Goal: Task Accomplishment & Management: Complete application form

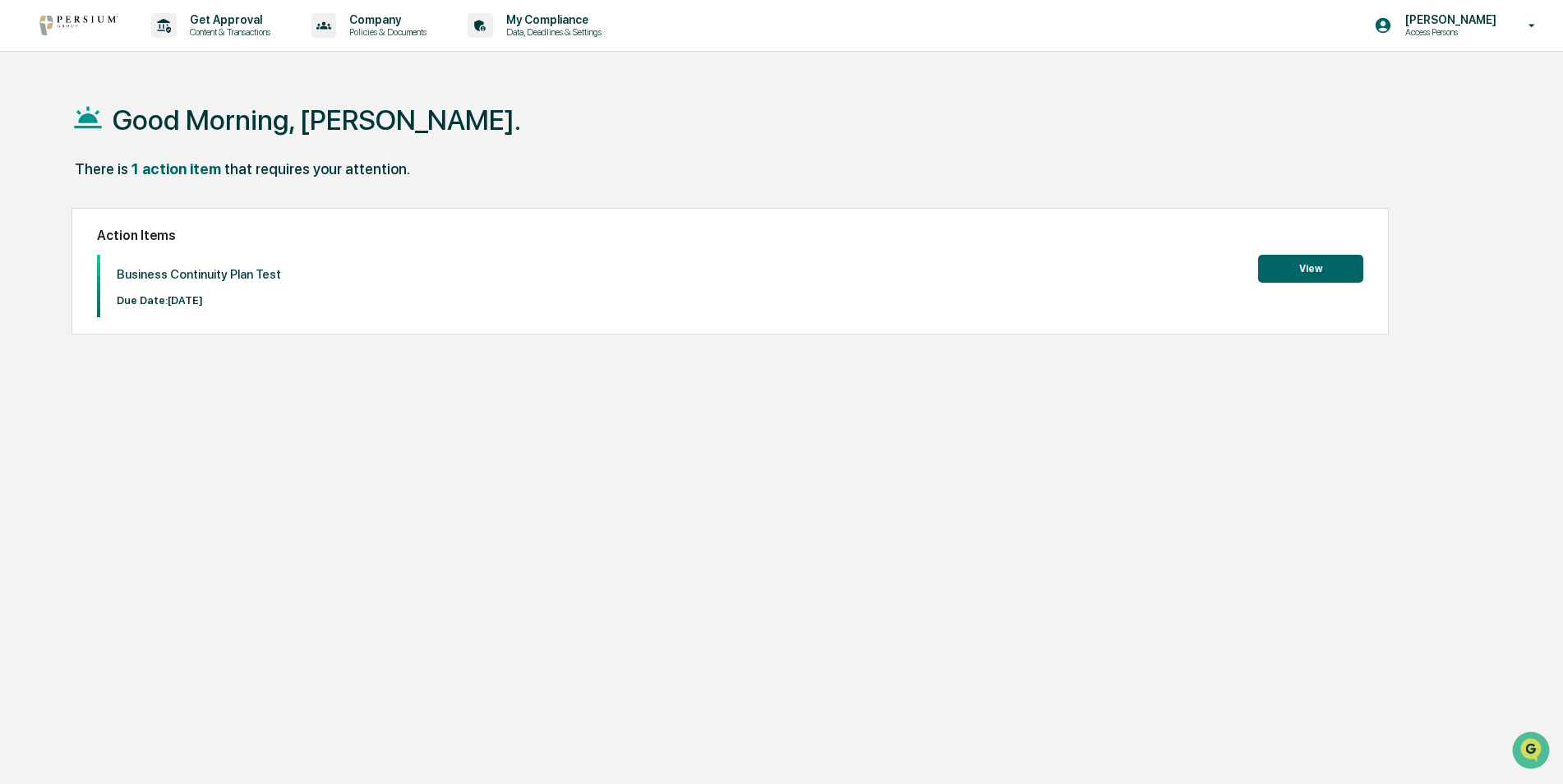
click at [1285, 277] on button "View" at bounding box center [1310, 269] width 106 height 28
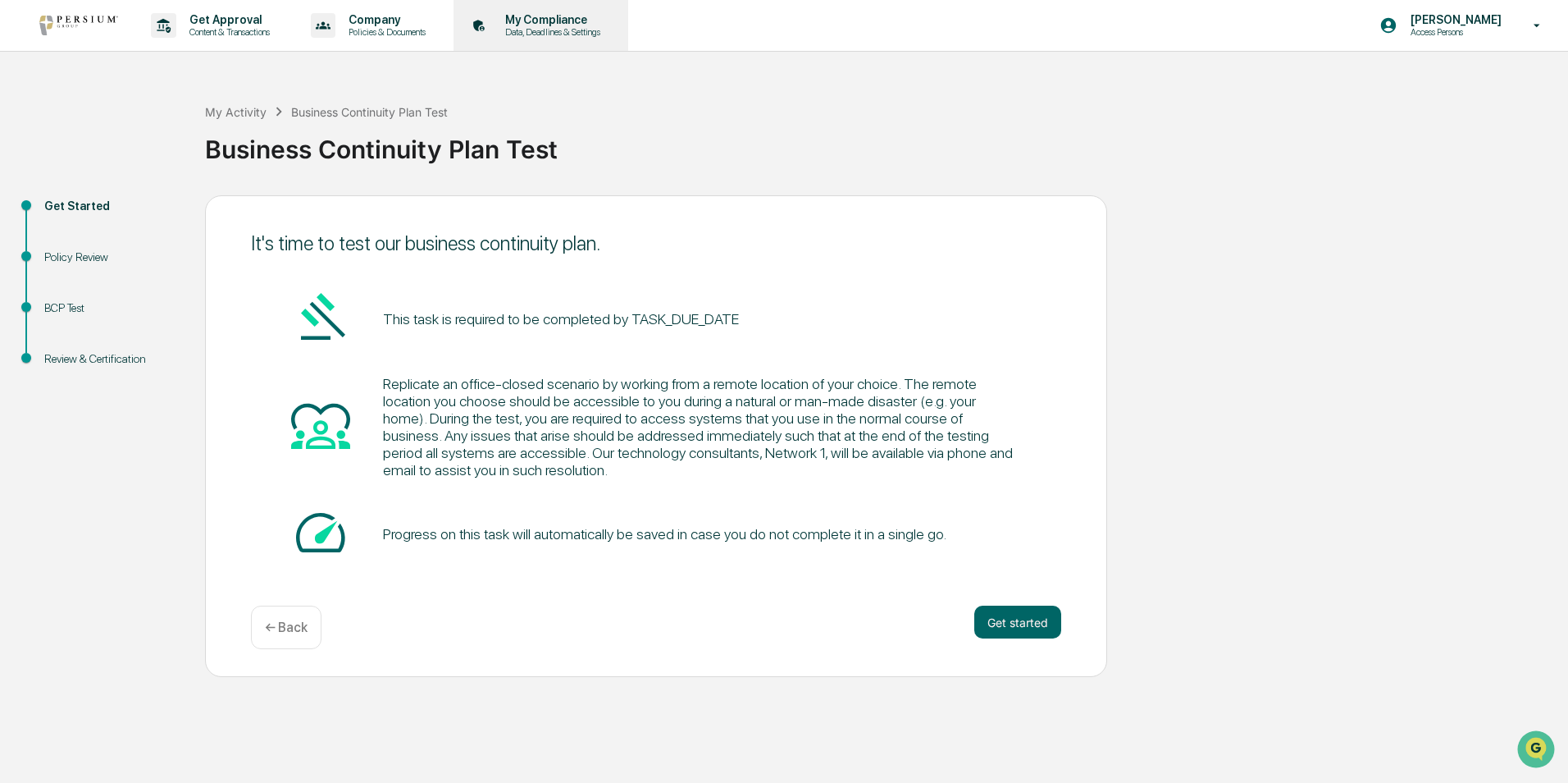
click at [577, 28] on p "Data, Deadlines & Settings" at bounding box center [550, 31] width 117 height 11
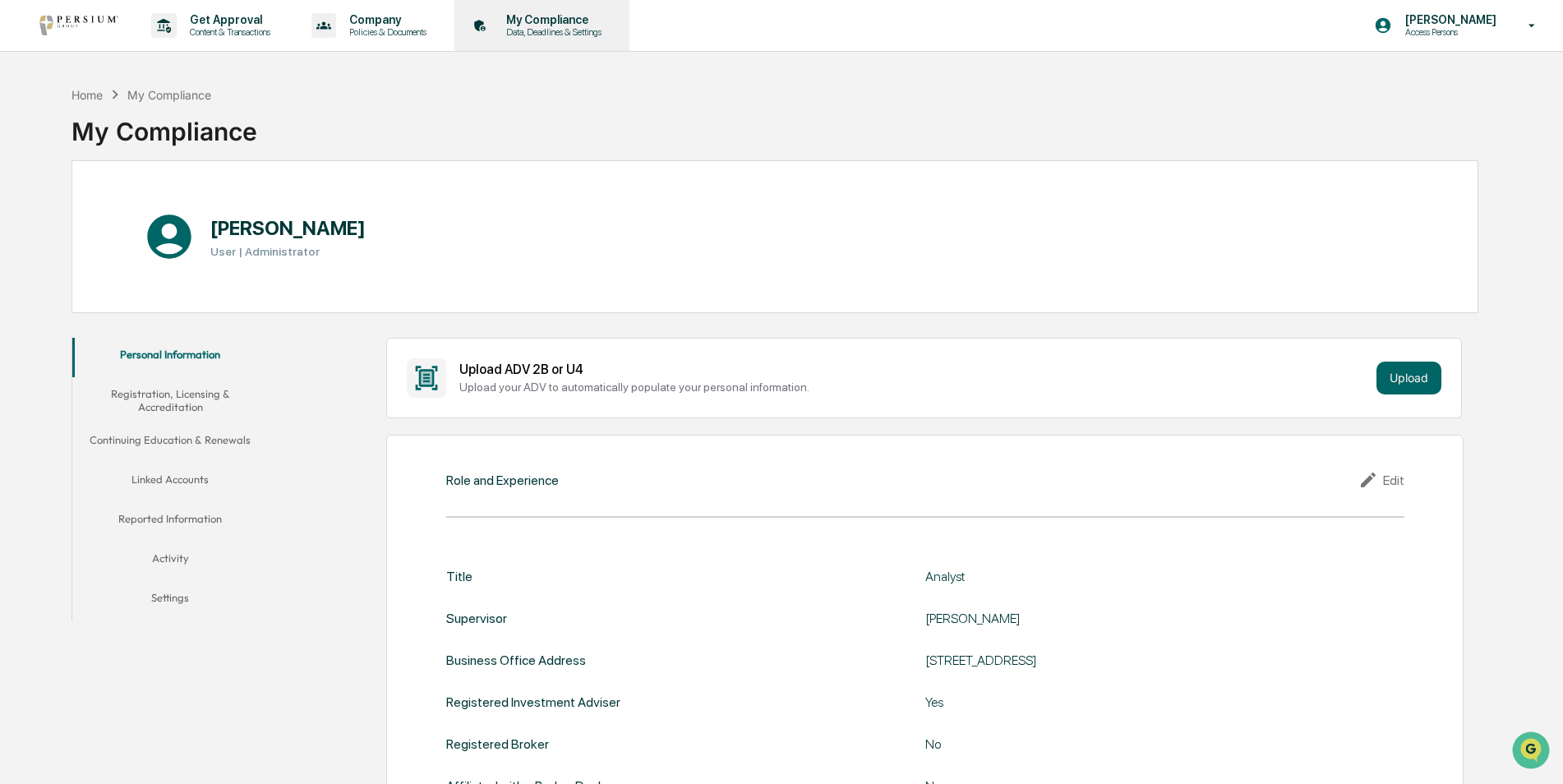
click at [512, 23] on p "My Compliance" at bounding box center [551, 19] width 117 height 13
click at [418, 20] on p "Company" at bounding box center [385, 19] width 99 height 13
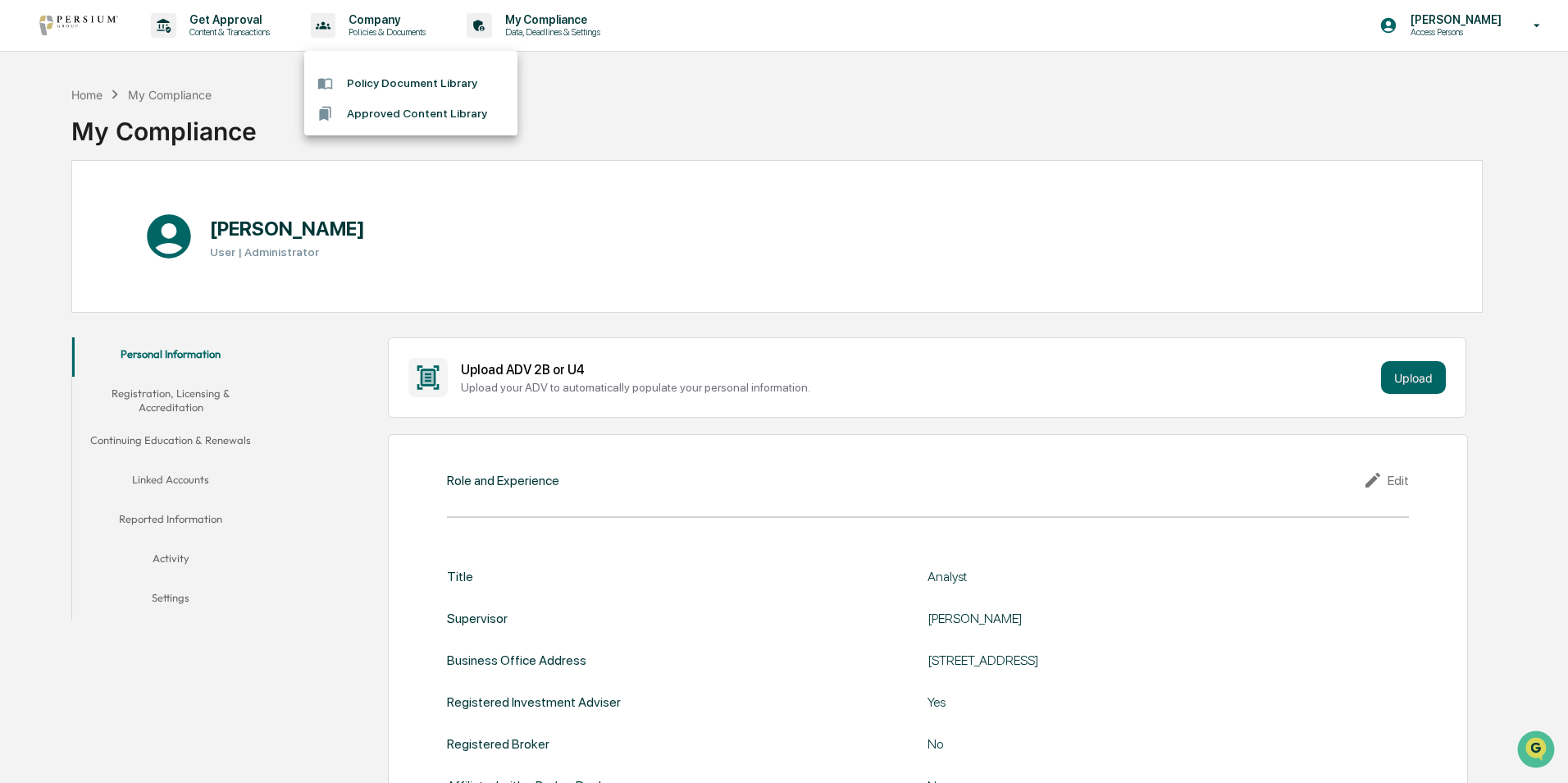
click at [203, 24] on div at bounding box center [784, 391] width 1568 height 783
click at [203, 24] on p "Get Approval" at bounding box center [227, 19] width 102 height 13
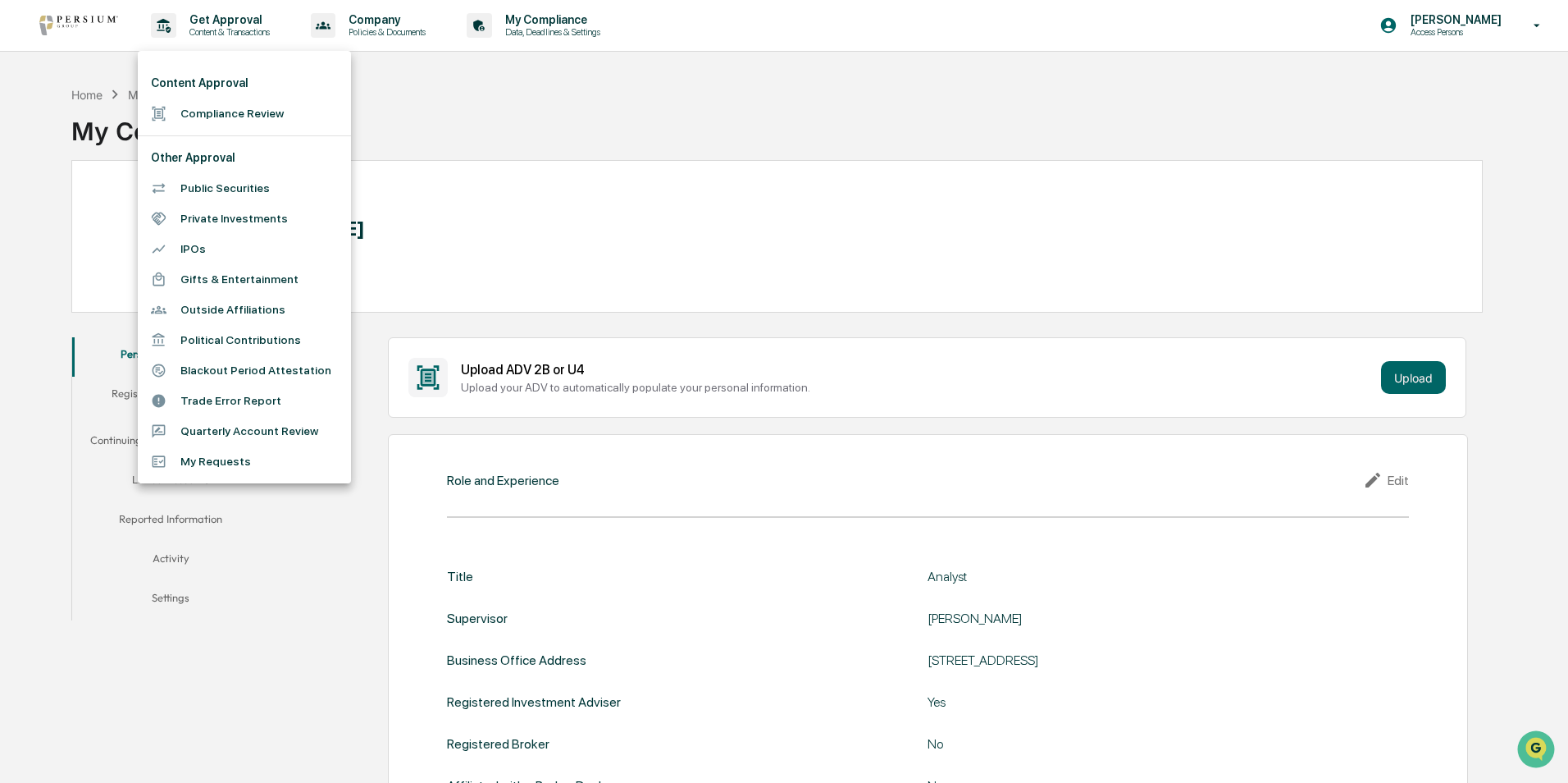
click at [199, 593] on div at bounding box center [784, 391] width 1568 height 783
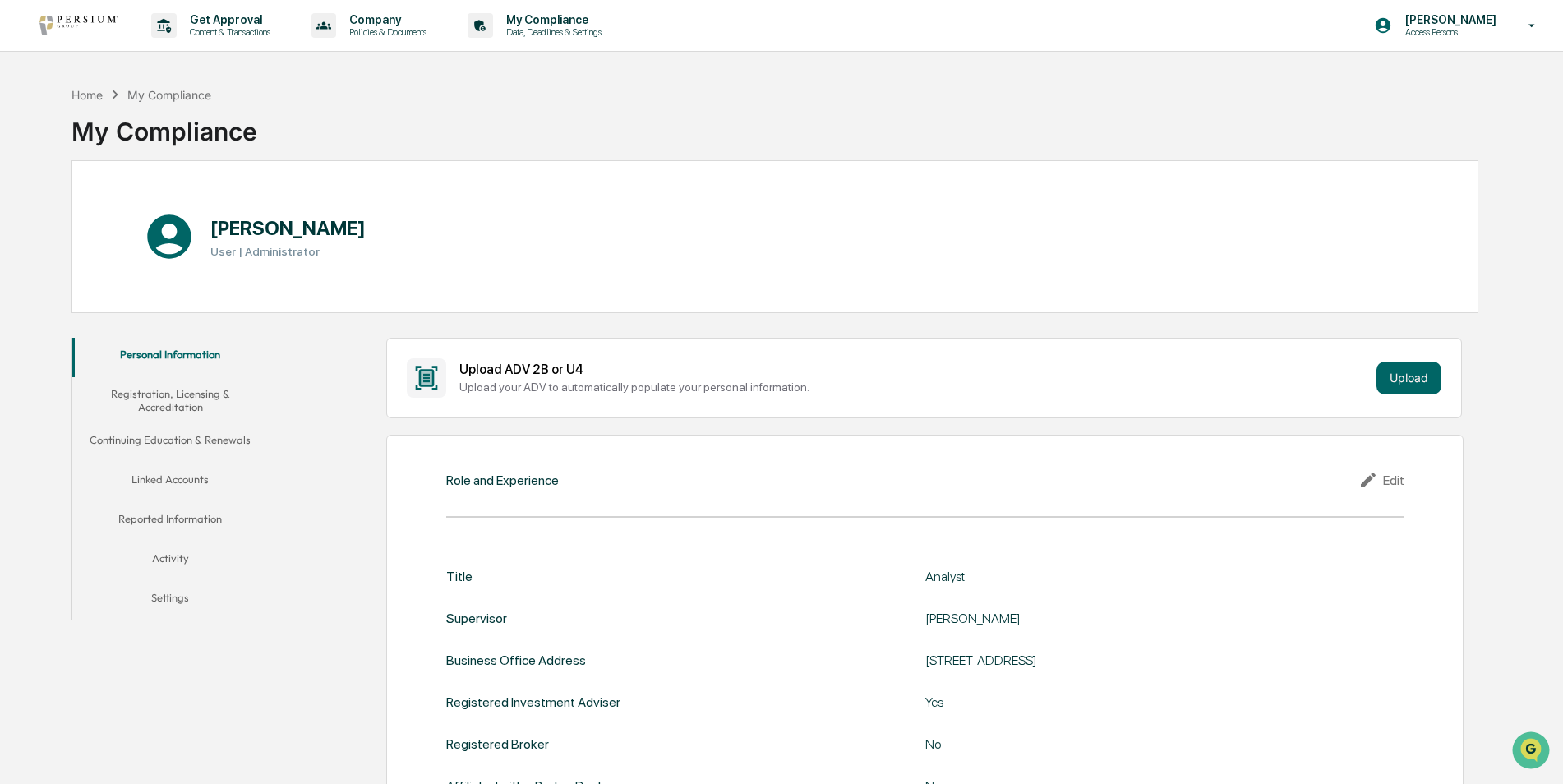
click at [88, 106] on div "My Compliance" at bounding box center [164, 125] width 186 height 43
click at [90, 94] on div "Home" at bounding box center [87, 95] width 31 height 14
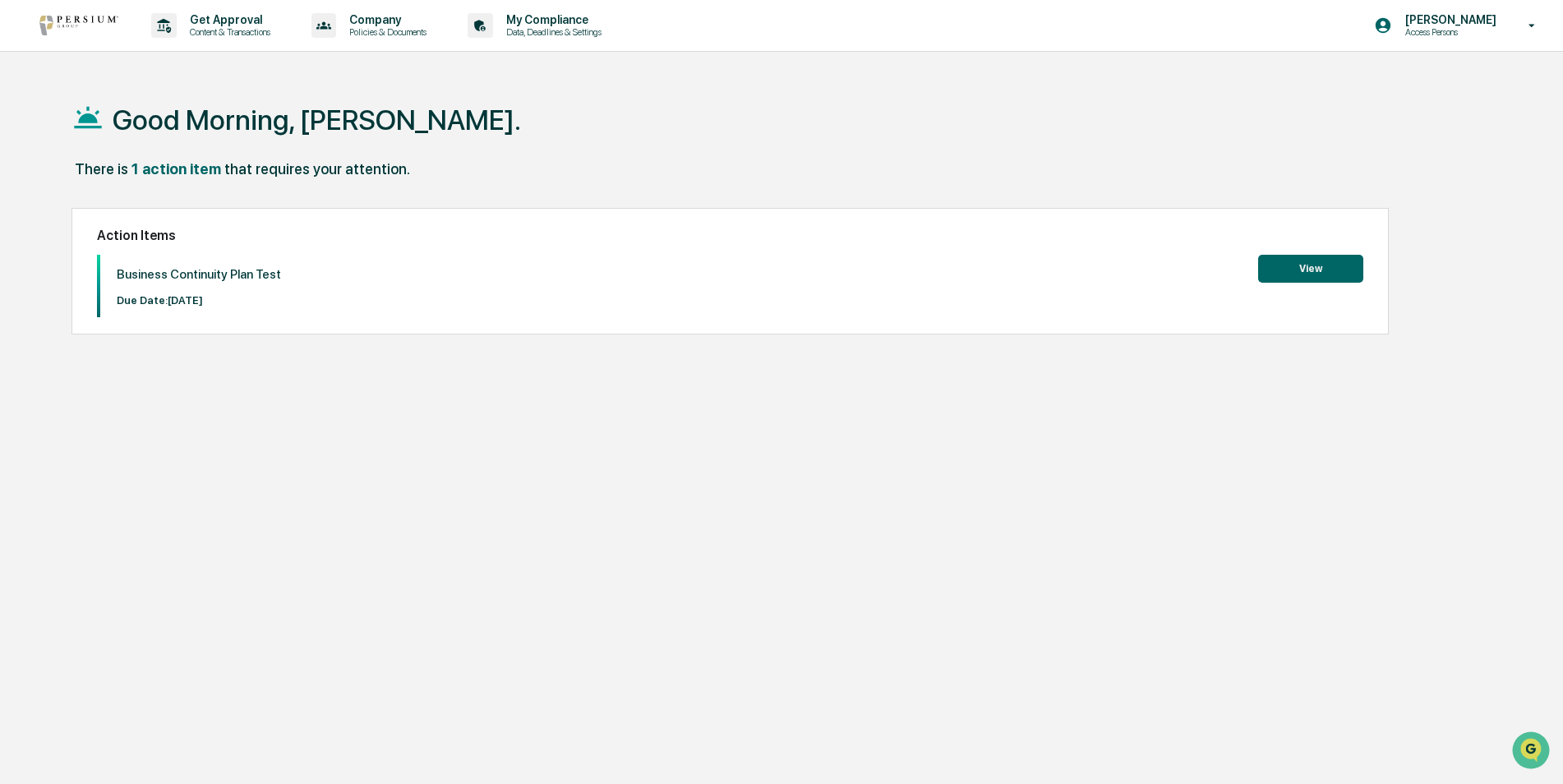
click at [1296, 281] on button "View" at bounding box center [1310, 269] width 106 height 28
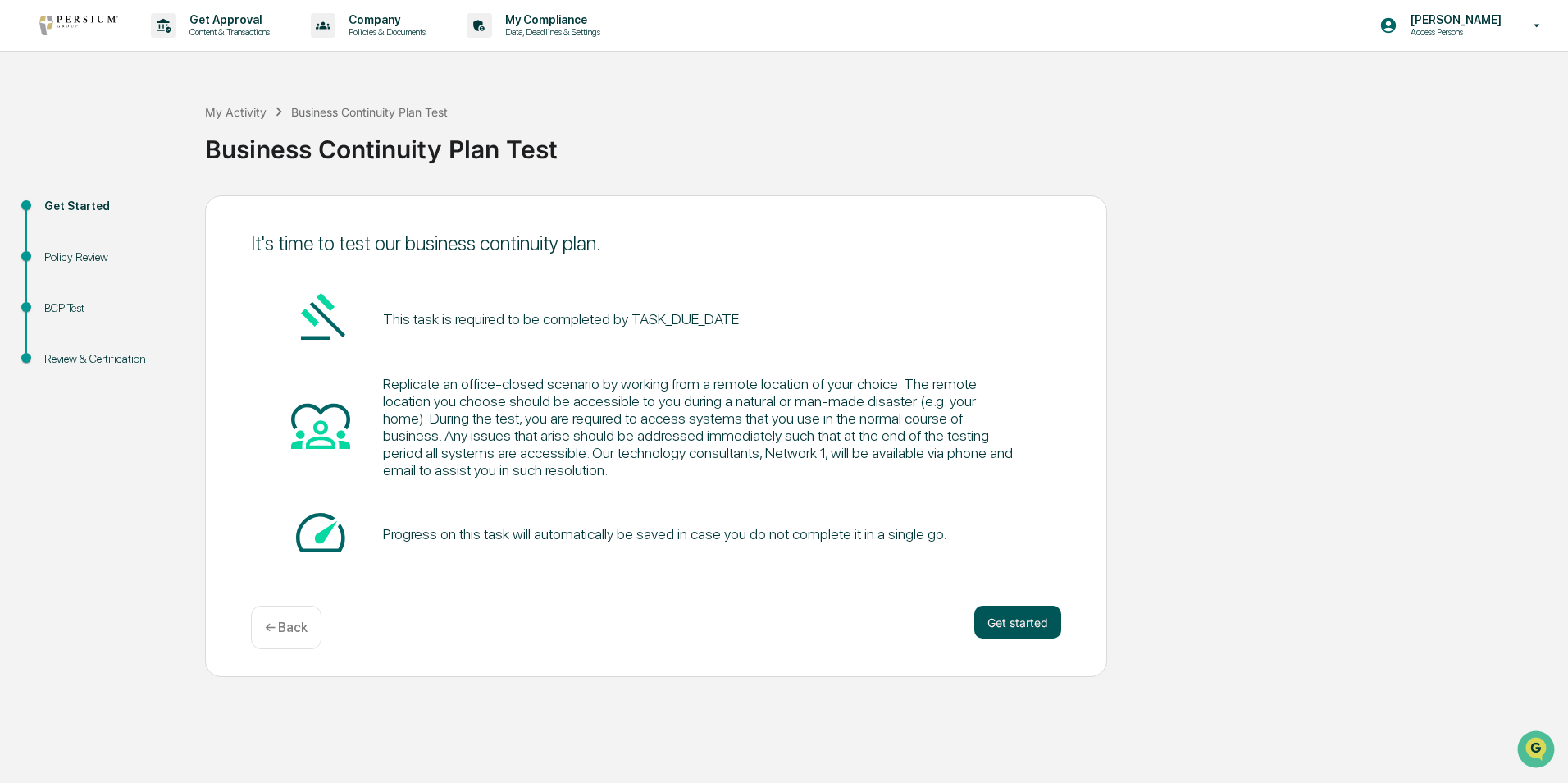
click at [999, 631] on button "Get started" at bounding box center [1018, 622] width 87 height 33
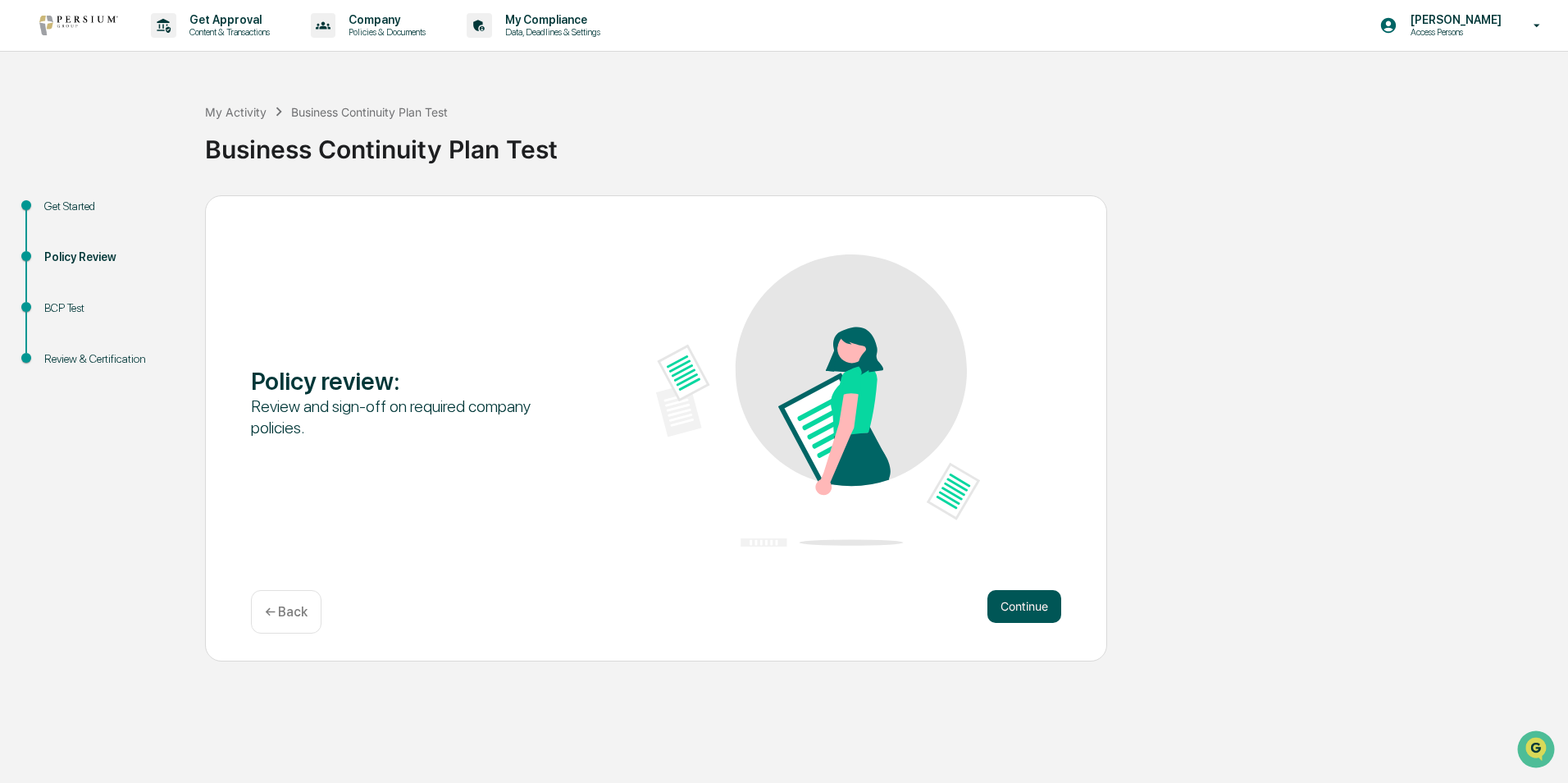
click at [1016, 611] on button "Continue" at bounding box center [1024, 606] width 74 height 33
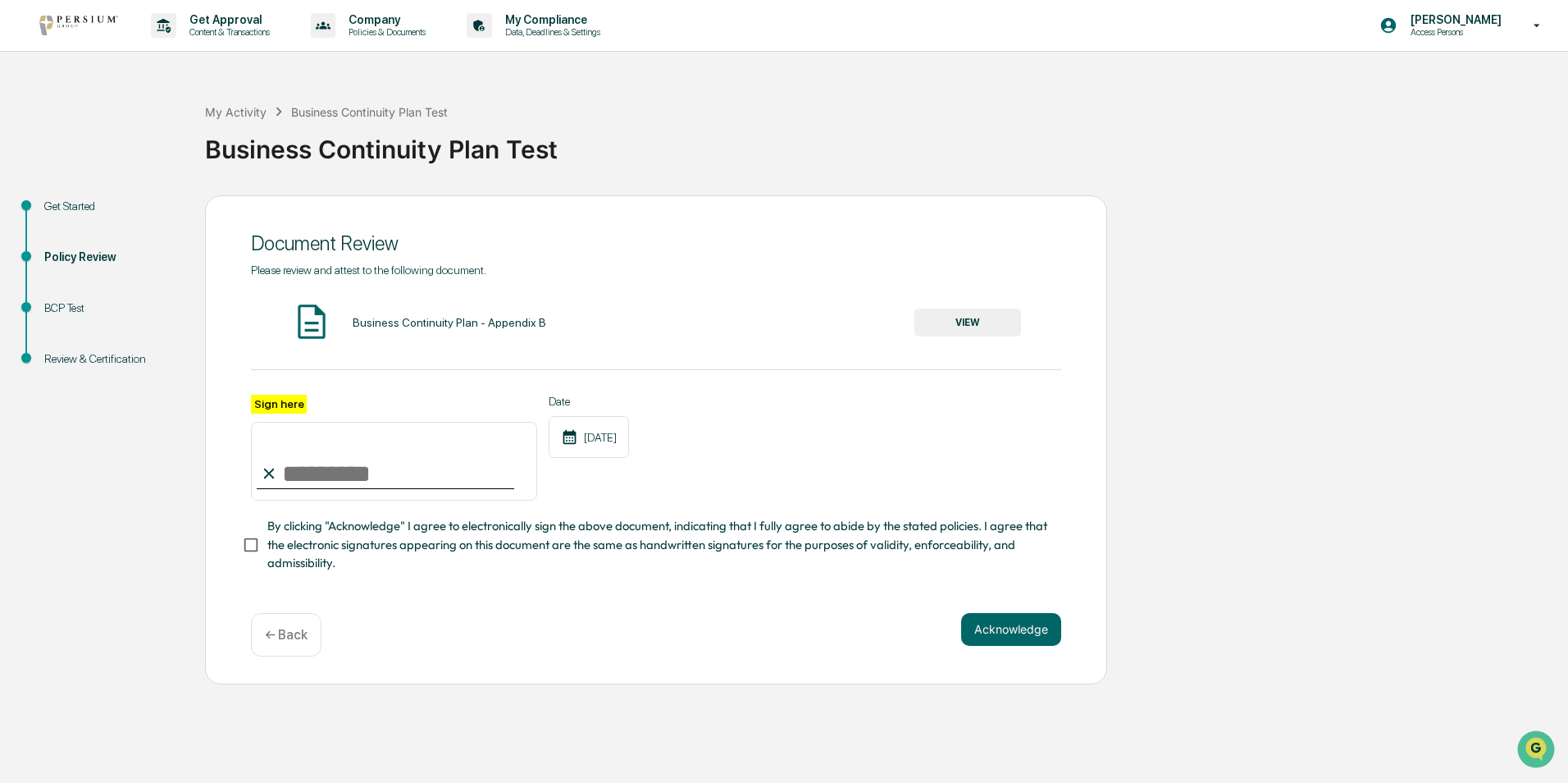
click at [969, 314] on button "VIEW" at bounding box center [967, 322] width 106 height 28
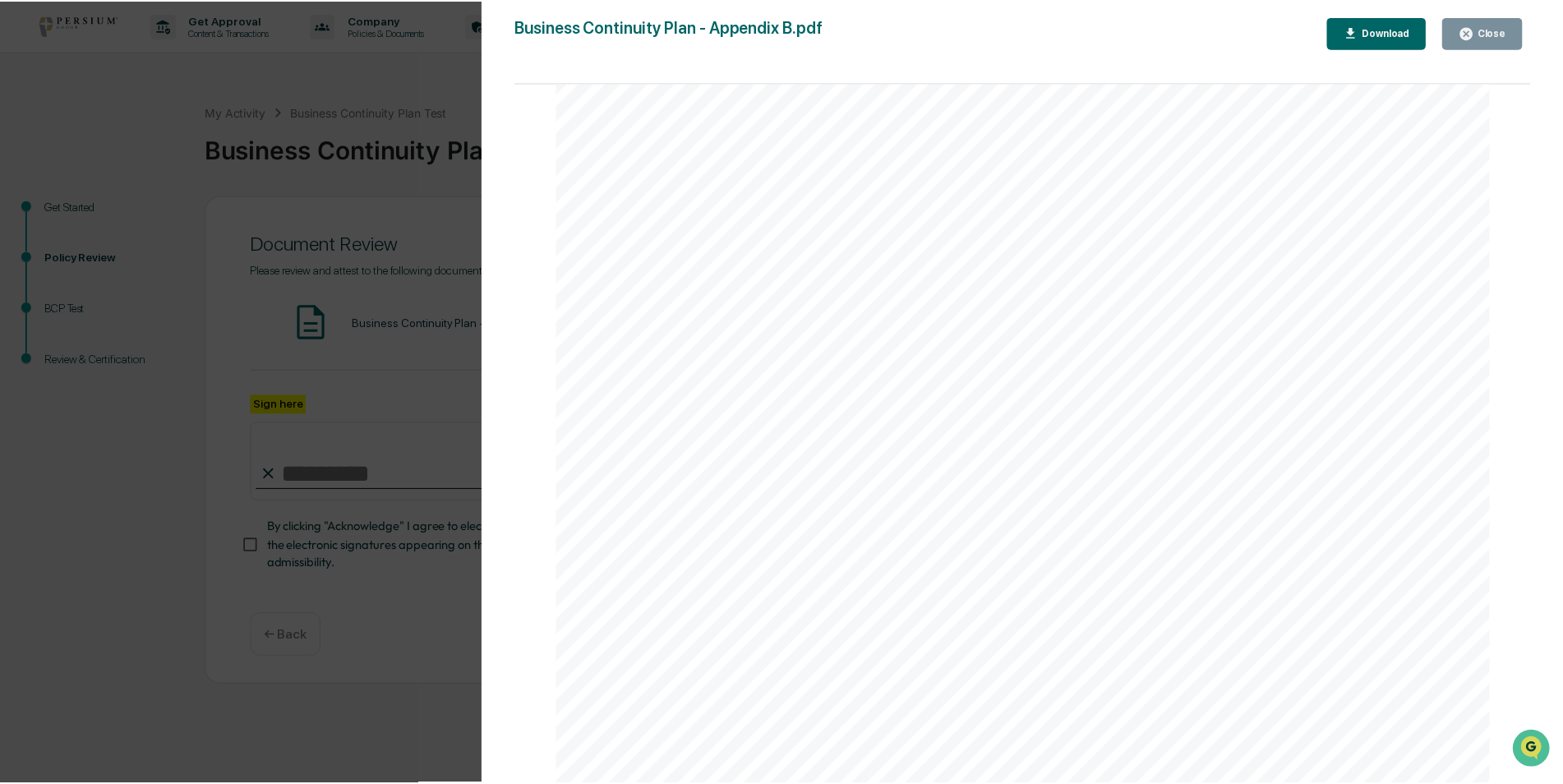
scroll to position [2054, 0]
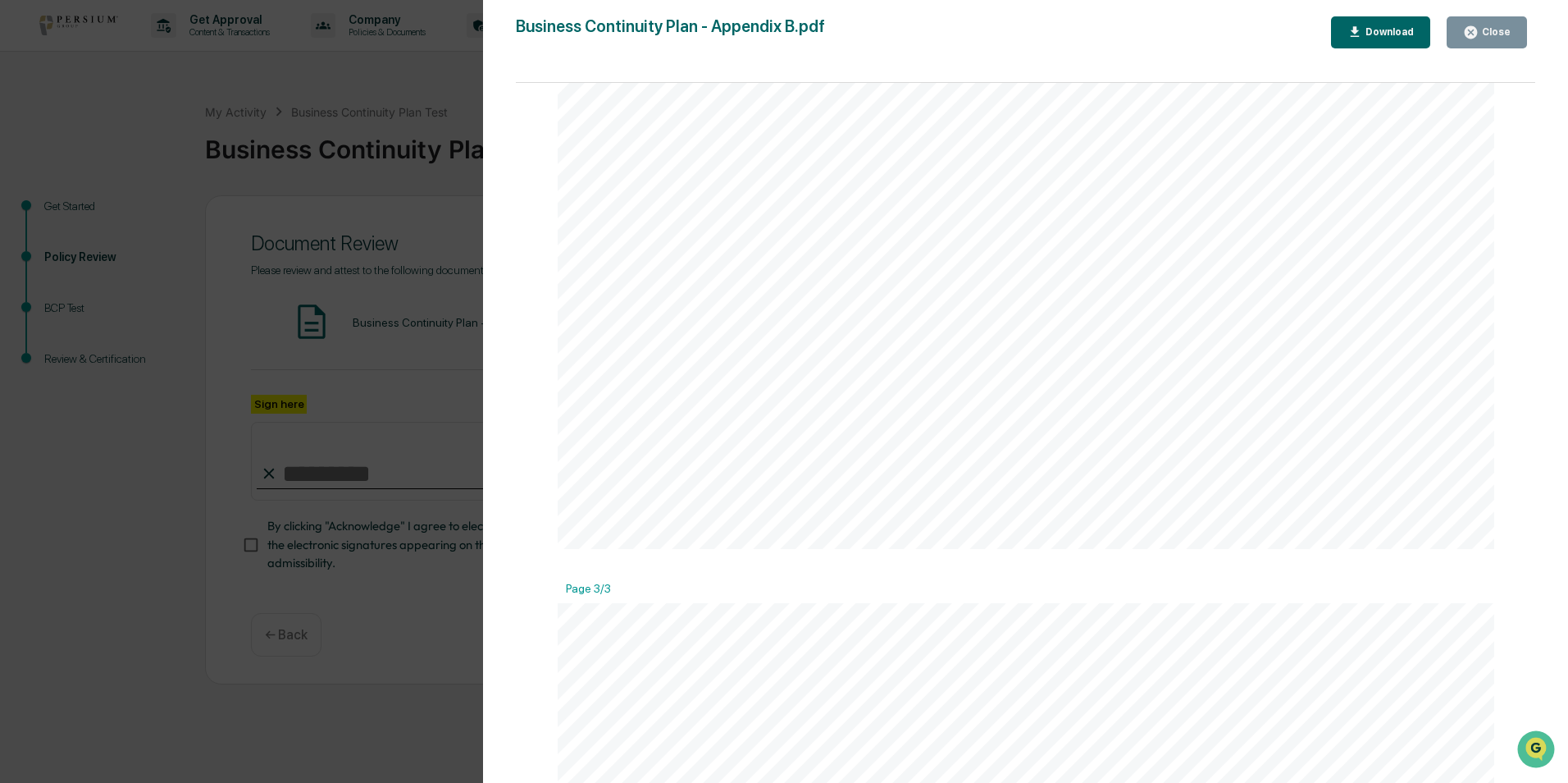
click at [1470, 16] on div "Version History [DATE] 07:28 PM [PERSON_NAME] Business Continuity Plan - Append…" at bounding box center [1026, 408] width 1085 height 815
click at [1481, 33] on div "Close" at bounding box center [1495, 31] width 32 height 11
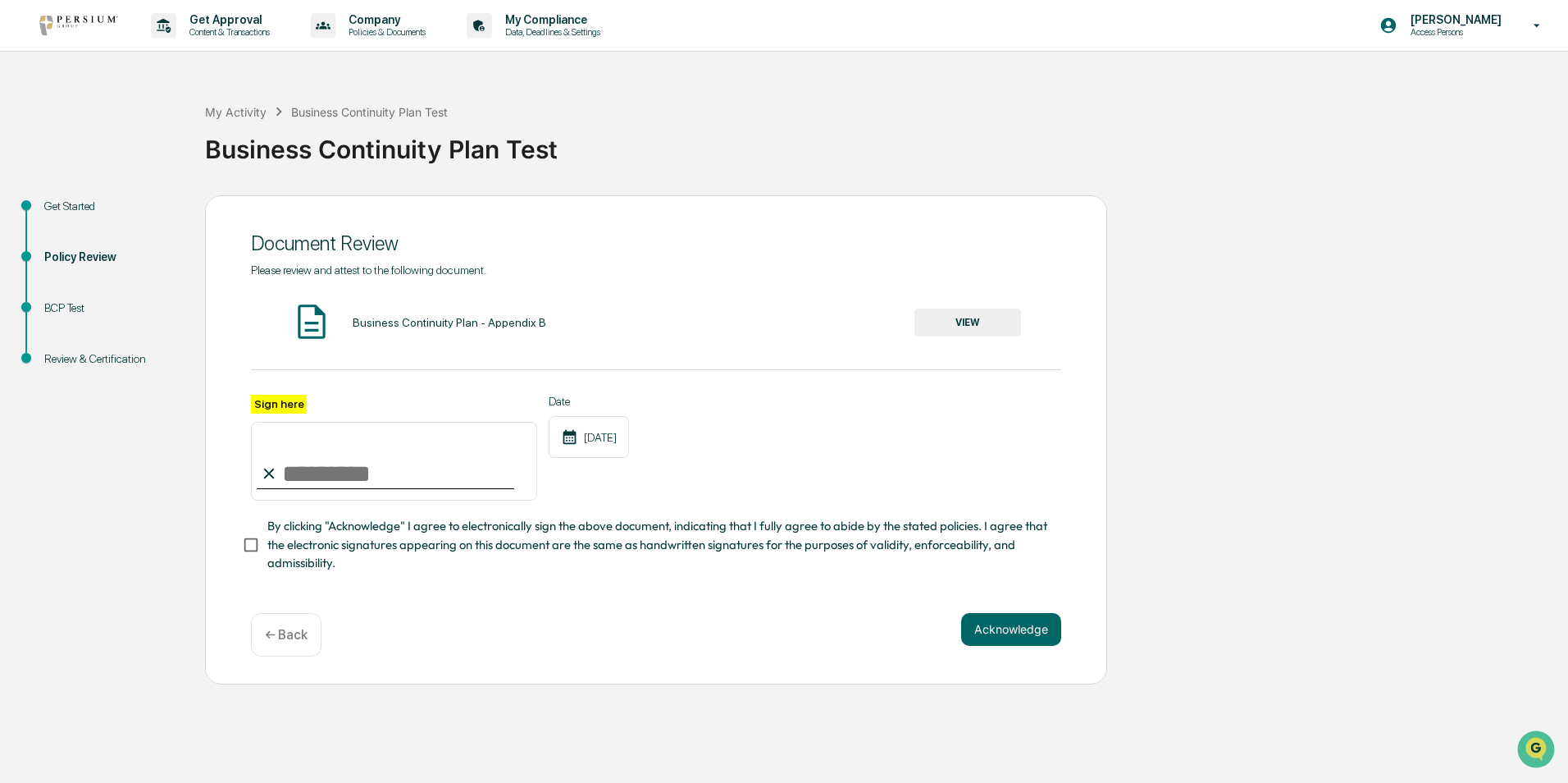
click at [301, 471] on input "Sign here" at bounding box center [394, 461] width 286 height 78
click at [272, 415] on div "Sign here" at bounding box center [394, 448] width 286 height 106
click at [275, 468] on input "Sign here" at bounding box center [394, 461] width 286 height 78
click at [276, 468] on input "Sign here" at bounding box center [394, 461] width 286 height 78
type input "**********"
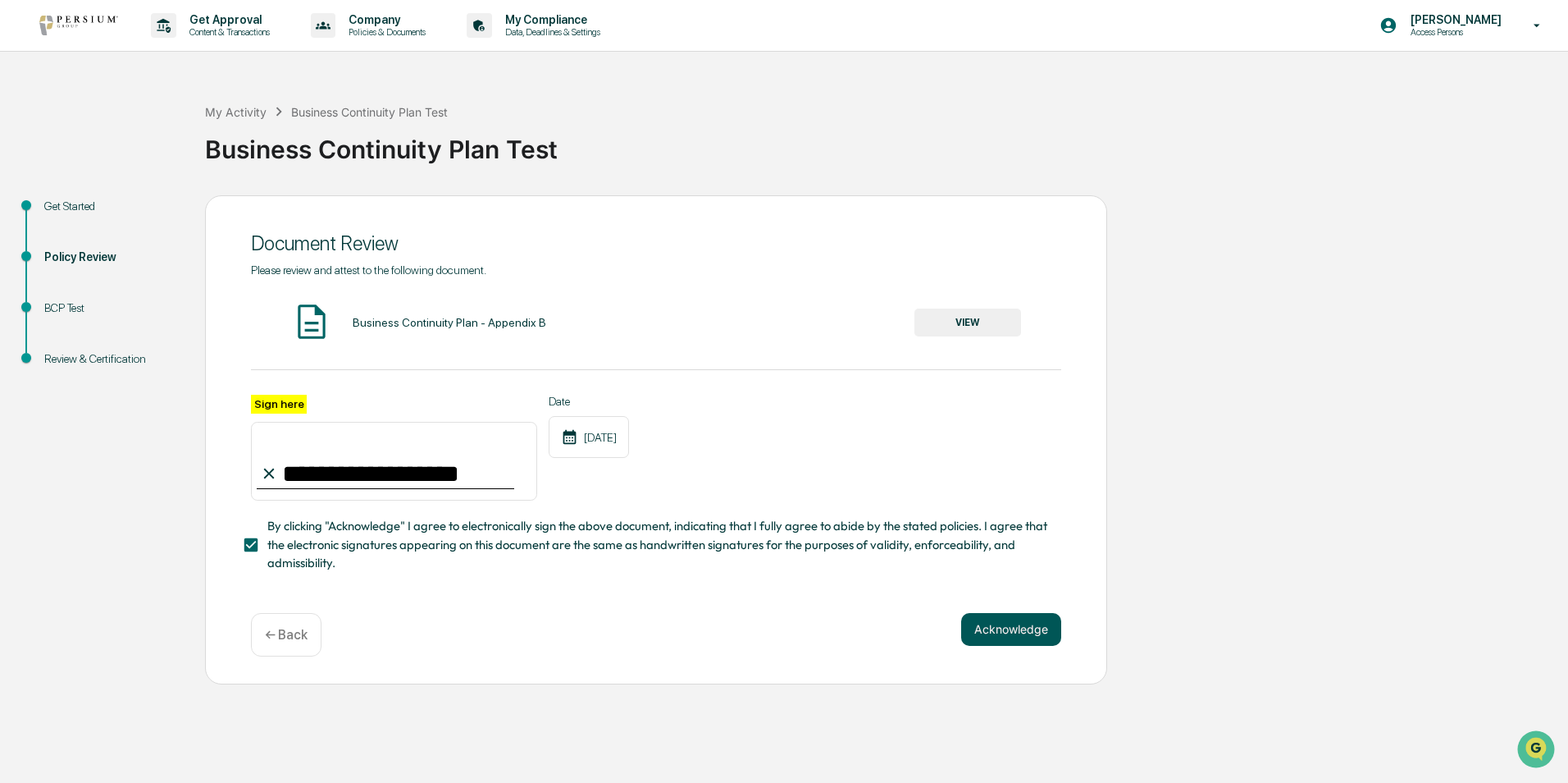
click at [989, 632] on button "Acknowledge" at bounding box center [1011, 630] width 100 height 33
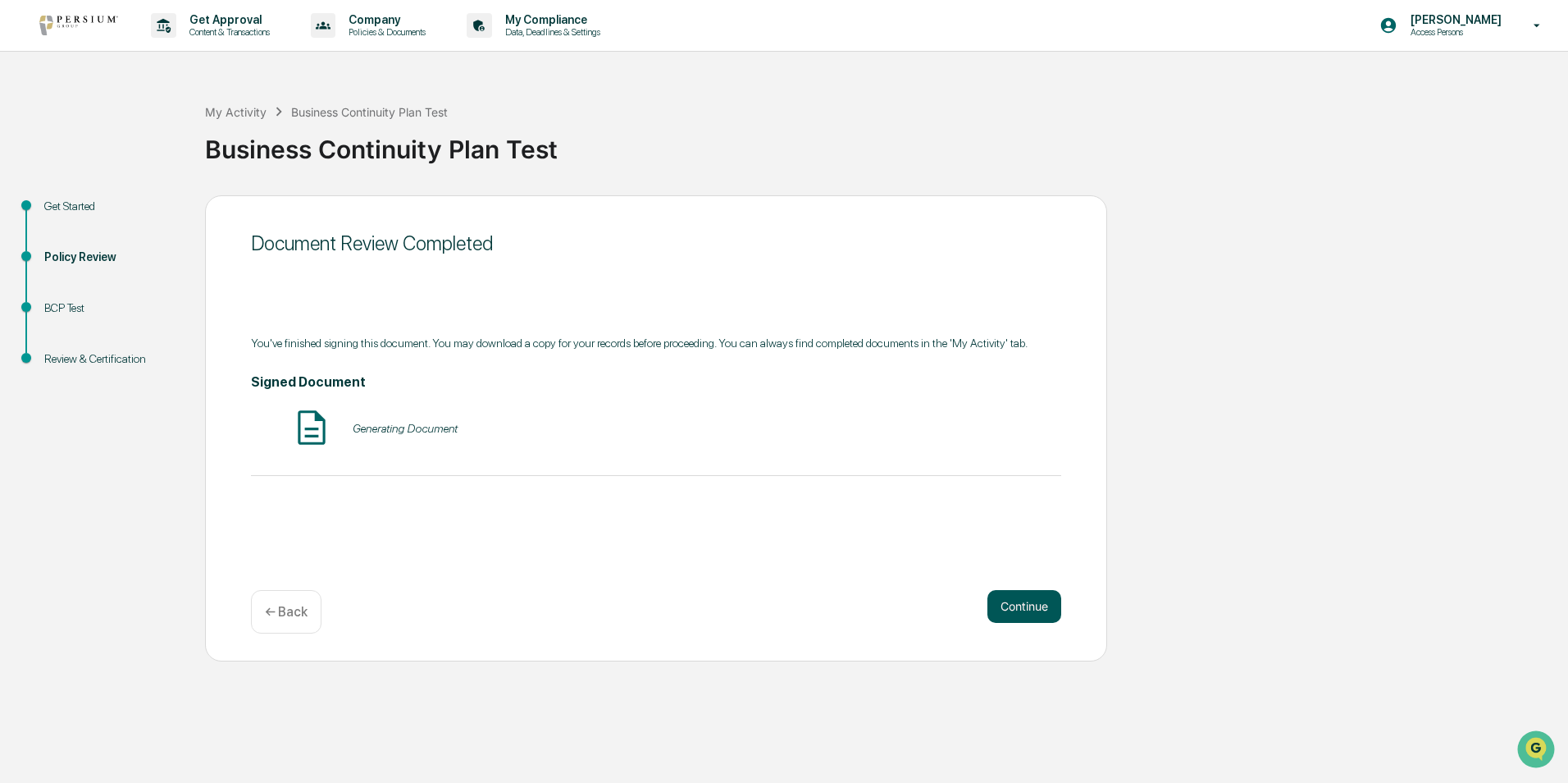
click at [1013, 593] on button "Continue" at bounding box center [1024, 606] width 74 height 33
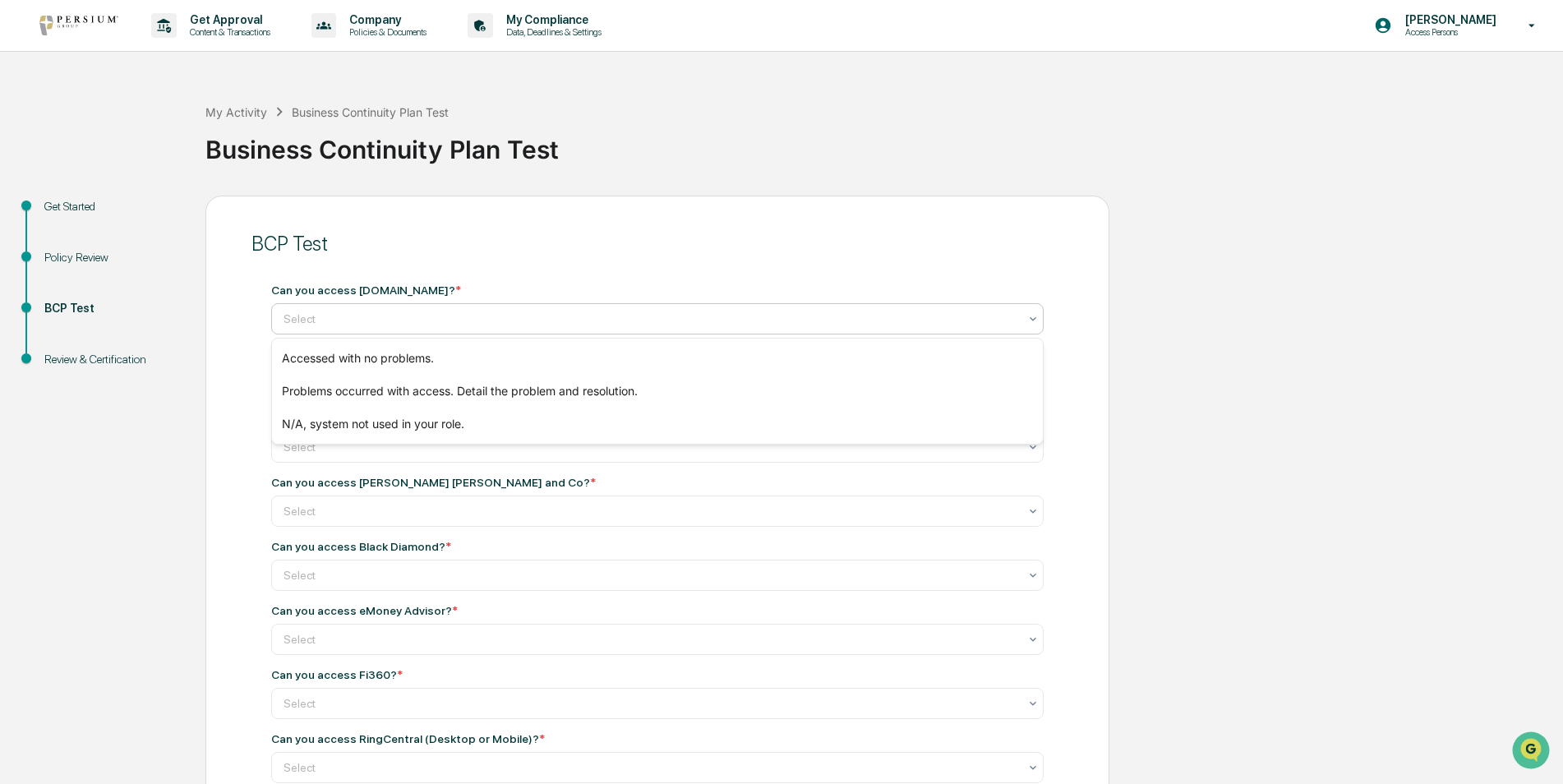
click at [462, 317] on div at bounding box center [651, 318] width 734 height 17
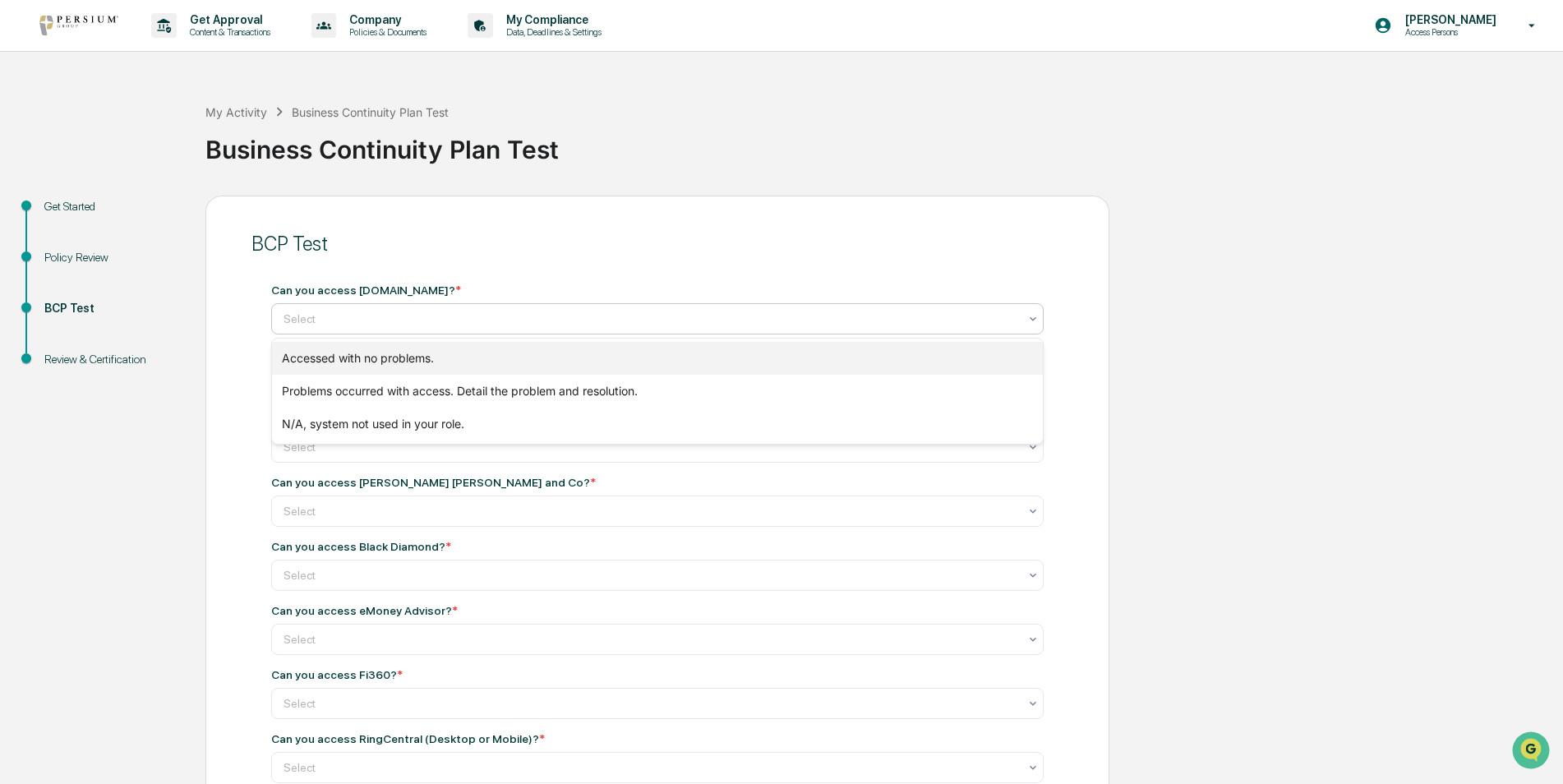
click at [415, 361] on div "Accessed with no problems." at bounding box center [658, 358] width 771 height 33
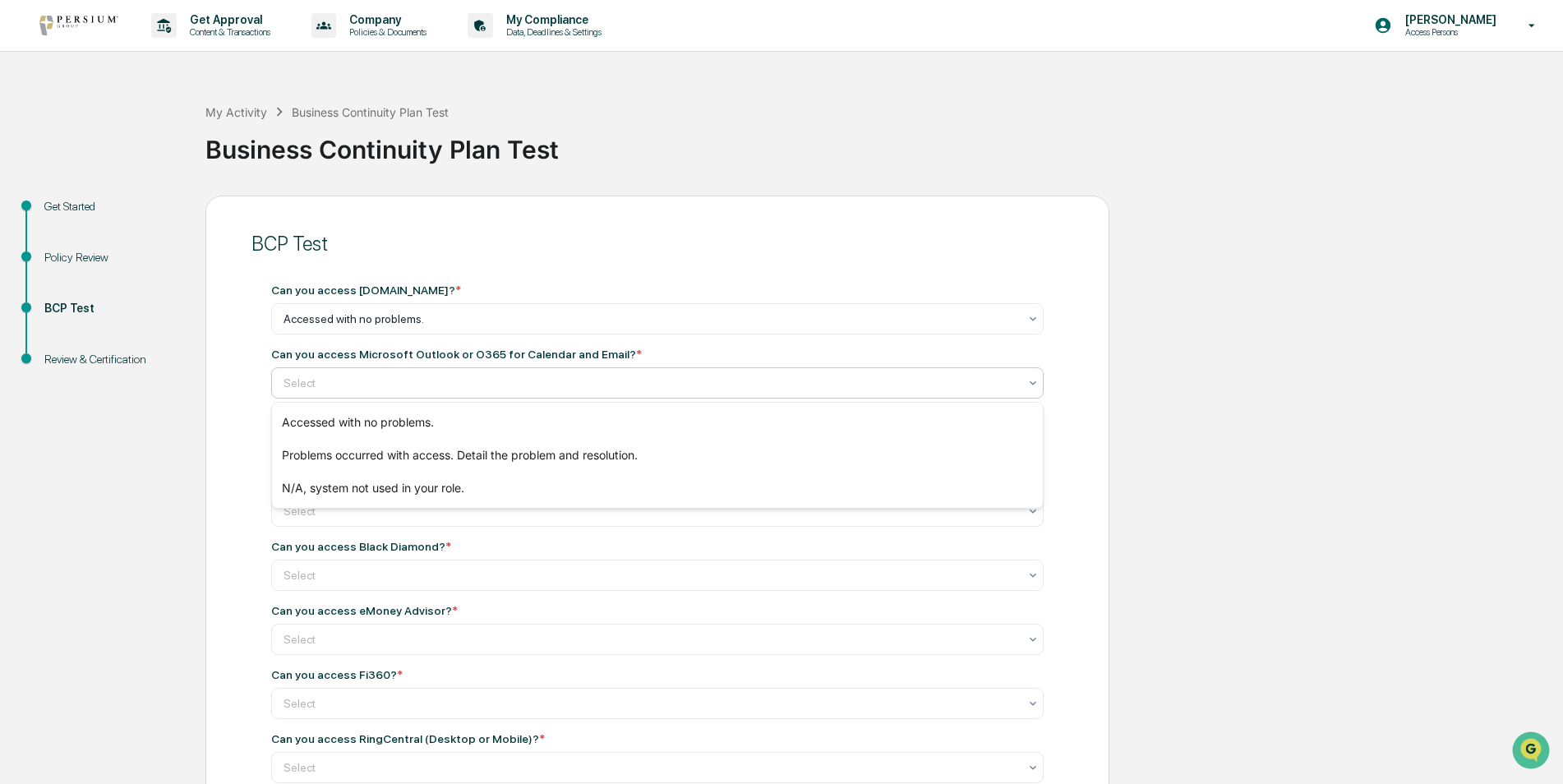
click at [411, 389] on div at bounding box center [651, 383] width 734 height 17
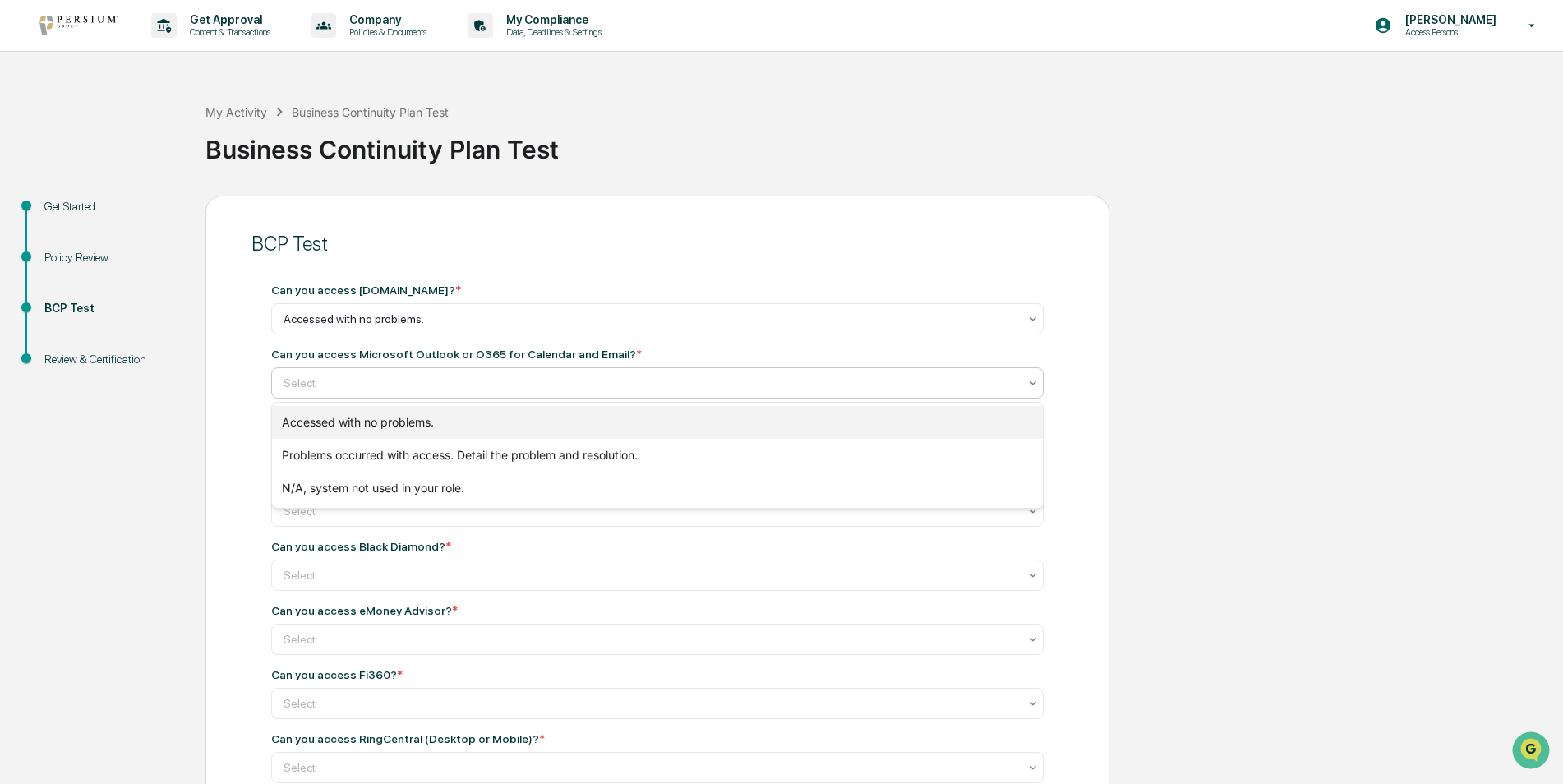
click at [399, 425] on div "Accessed with no problems." at bounding box center [658, 422] width 771 height 33
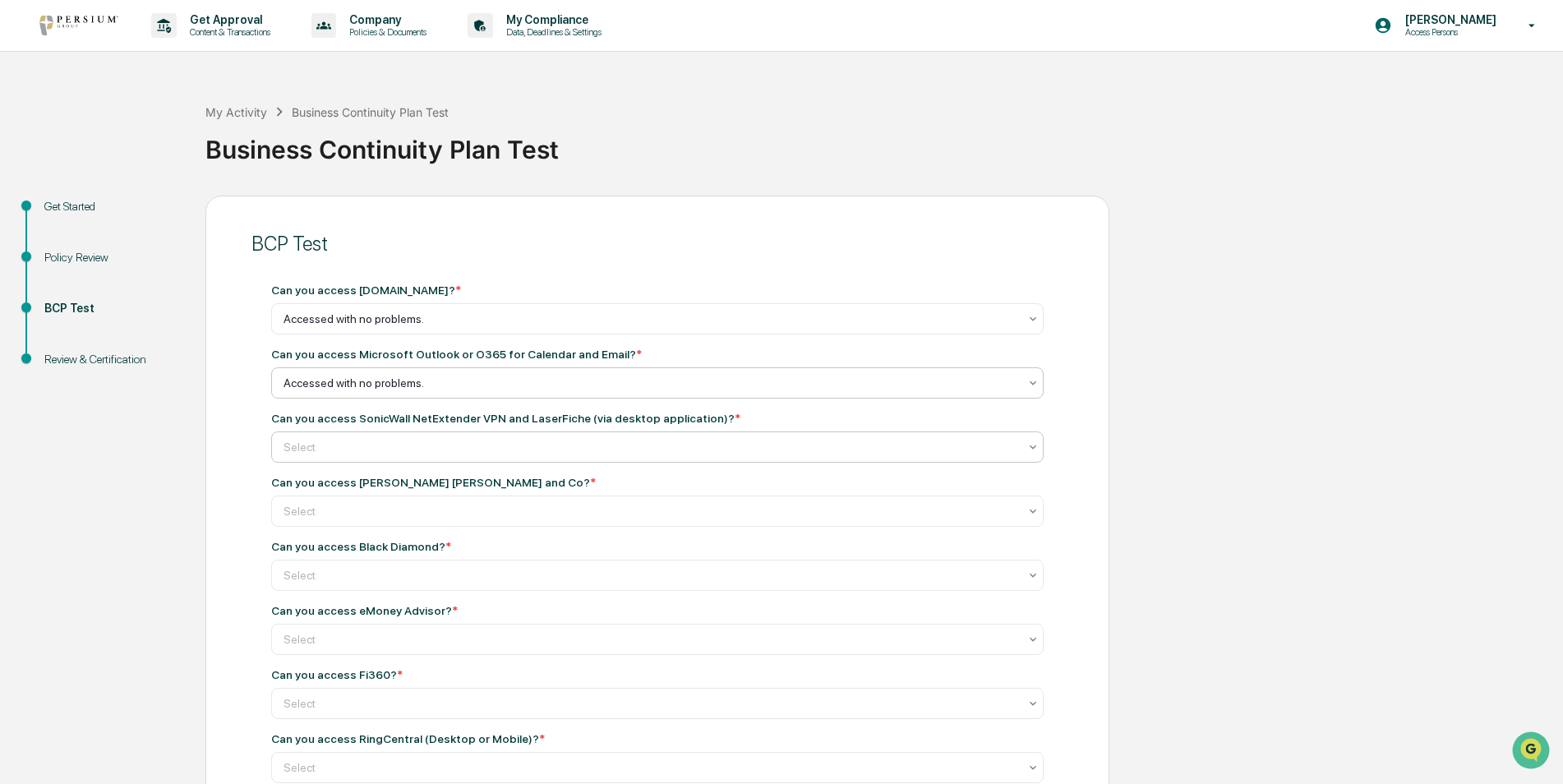
click at [396, 327] on div at bounding box center [651, 318] width 734 height 17
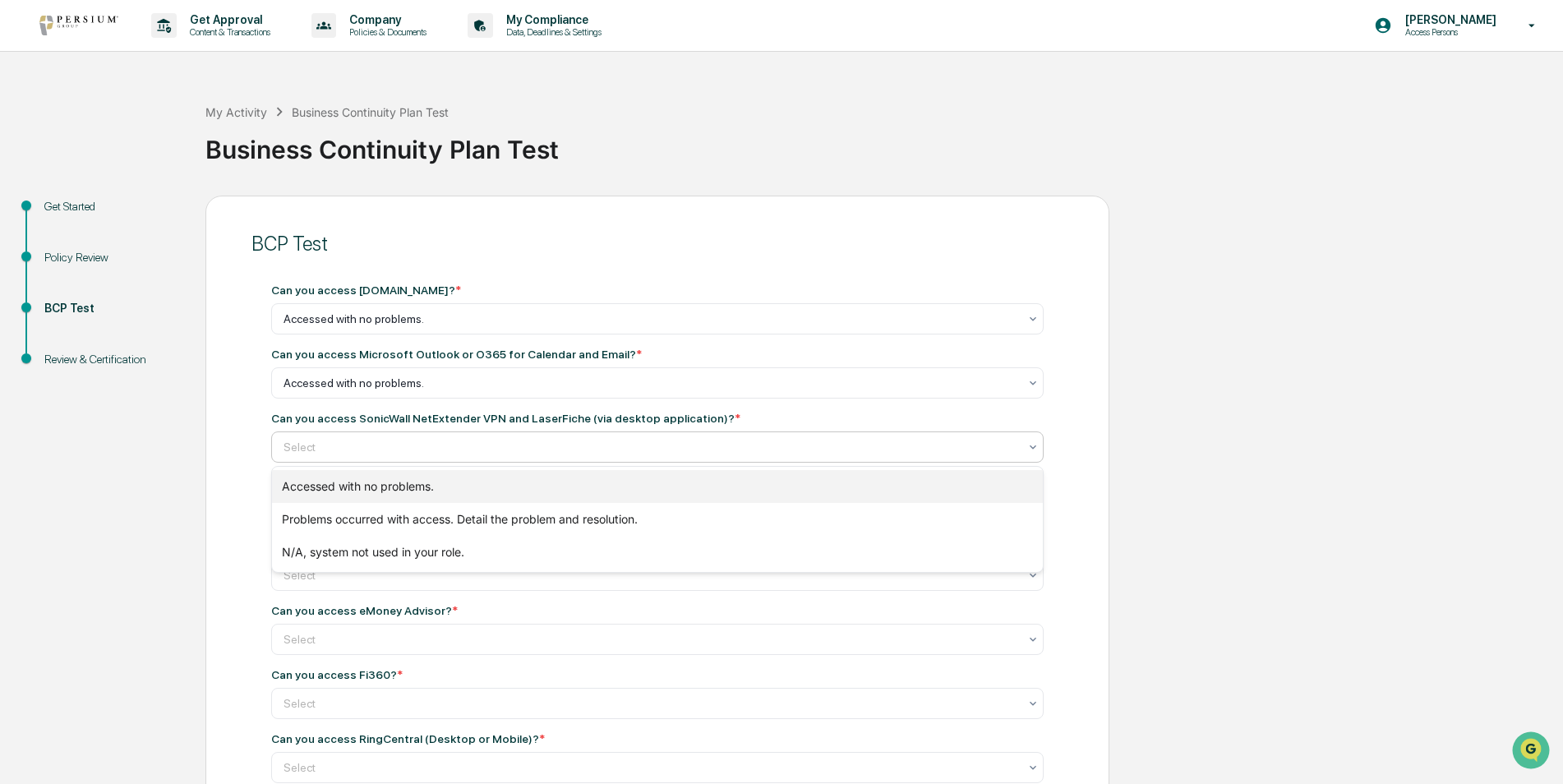
click at [394, 474] on div "Accessed with no problems." at bounding box center [658, 487] width 771 height 33
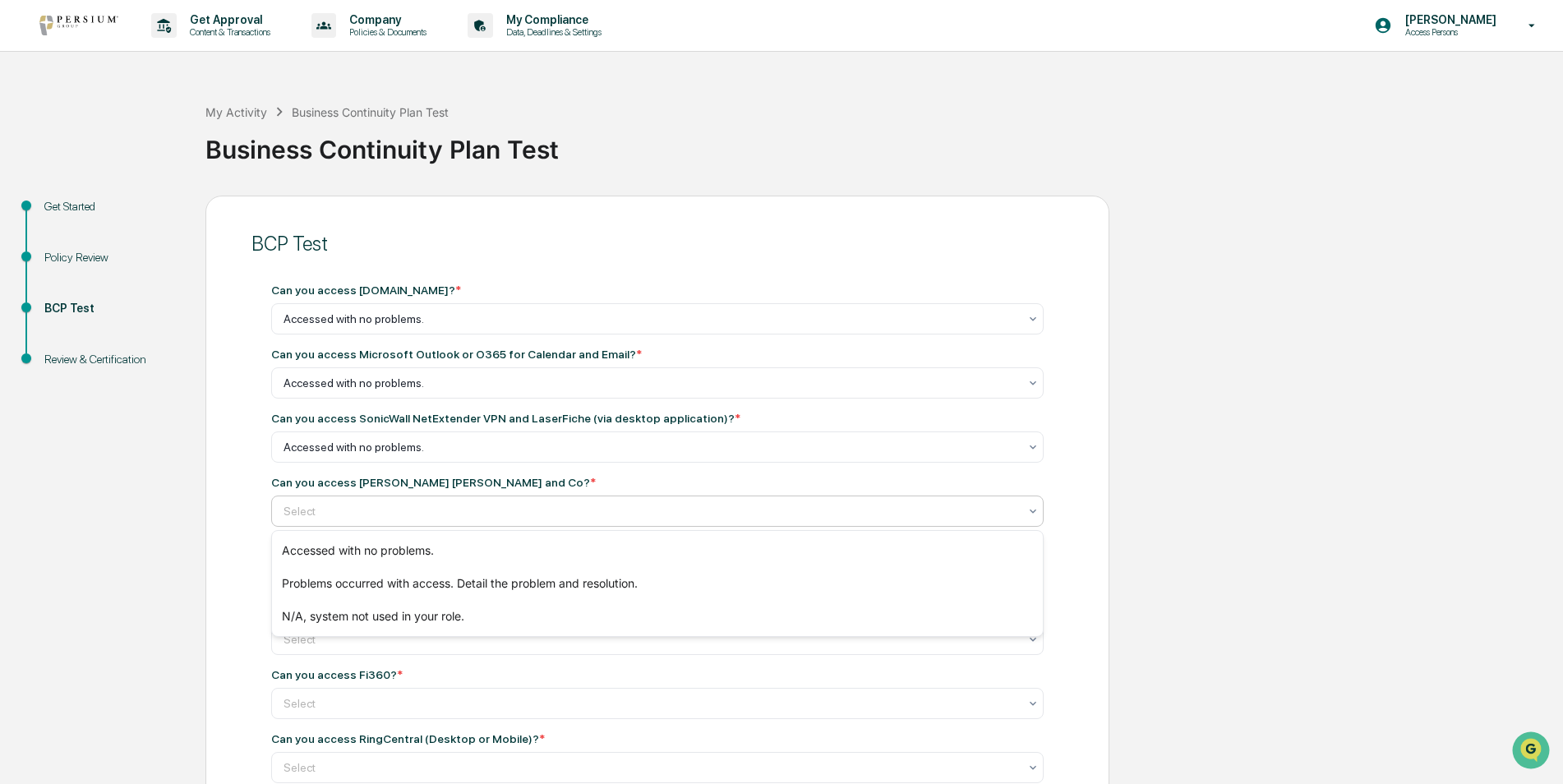
click at [393, 504] on div at bounding box center [651, 511] width 734 height 17
click at [391, 540] on div "Accessed with no problems." at bounding box center [658, 550] width 771 height 33
click at [379, 327] on div at bounding box center [651, 318] width 734 height 17
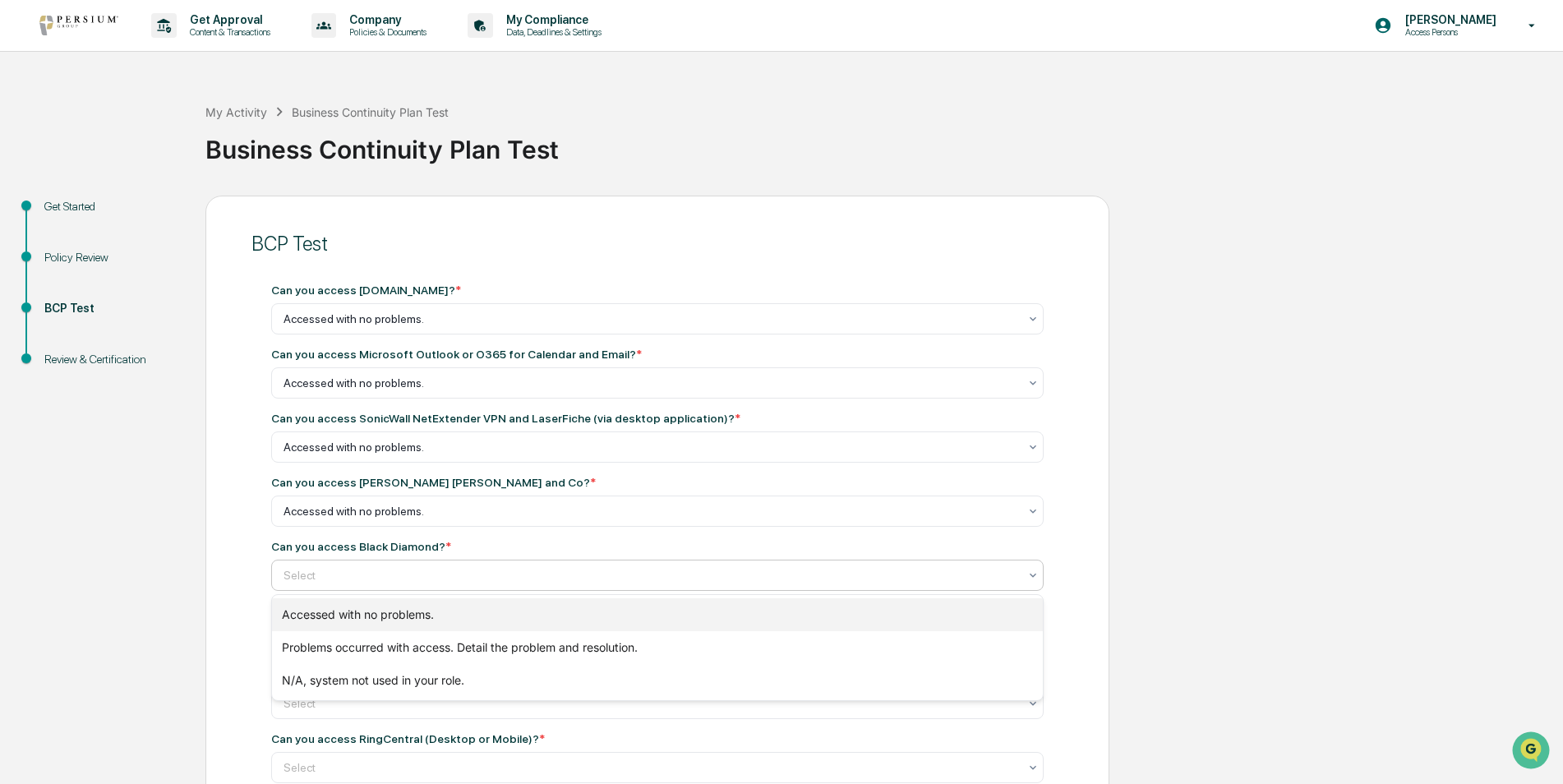
click at [376, 614] on div "Accessed with no problems." at bounding box center [658, 615] width 771 height 33
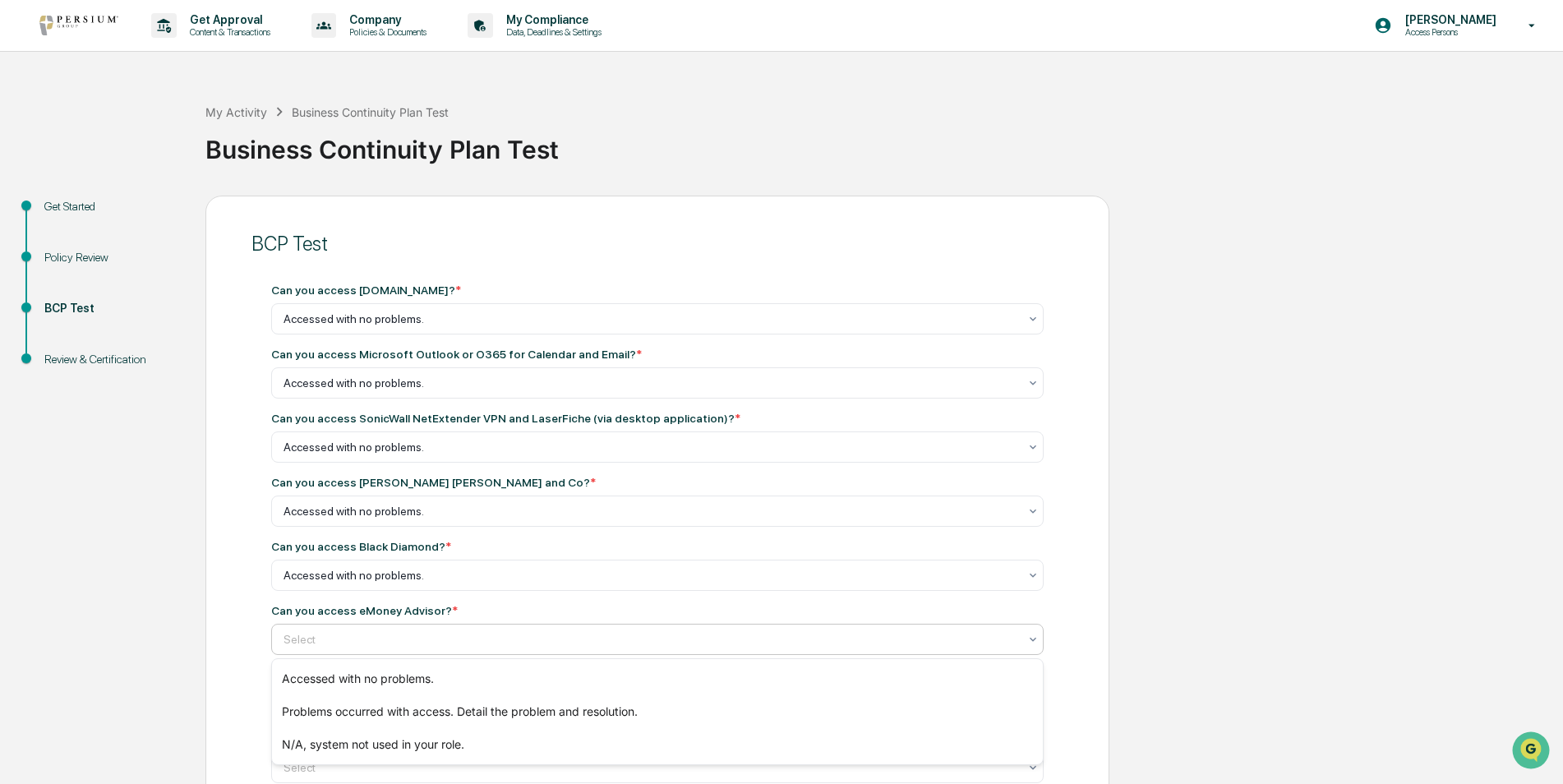
drag, startPoint x: 375, startPoint y: 638, endPoint x: 372, endPoint y: 658, distance: 20.2
click at [374, 638] on div at bounding box center [651, 639] width 734 height 17
click at [369, 689] on div "Accessed with no problems." at bounding box center [658, 678] width 771 height 33
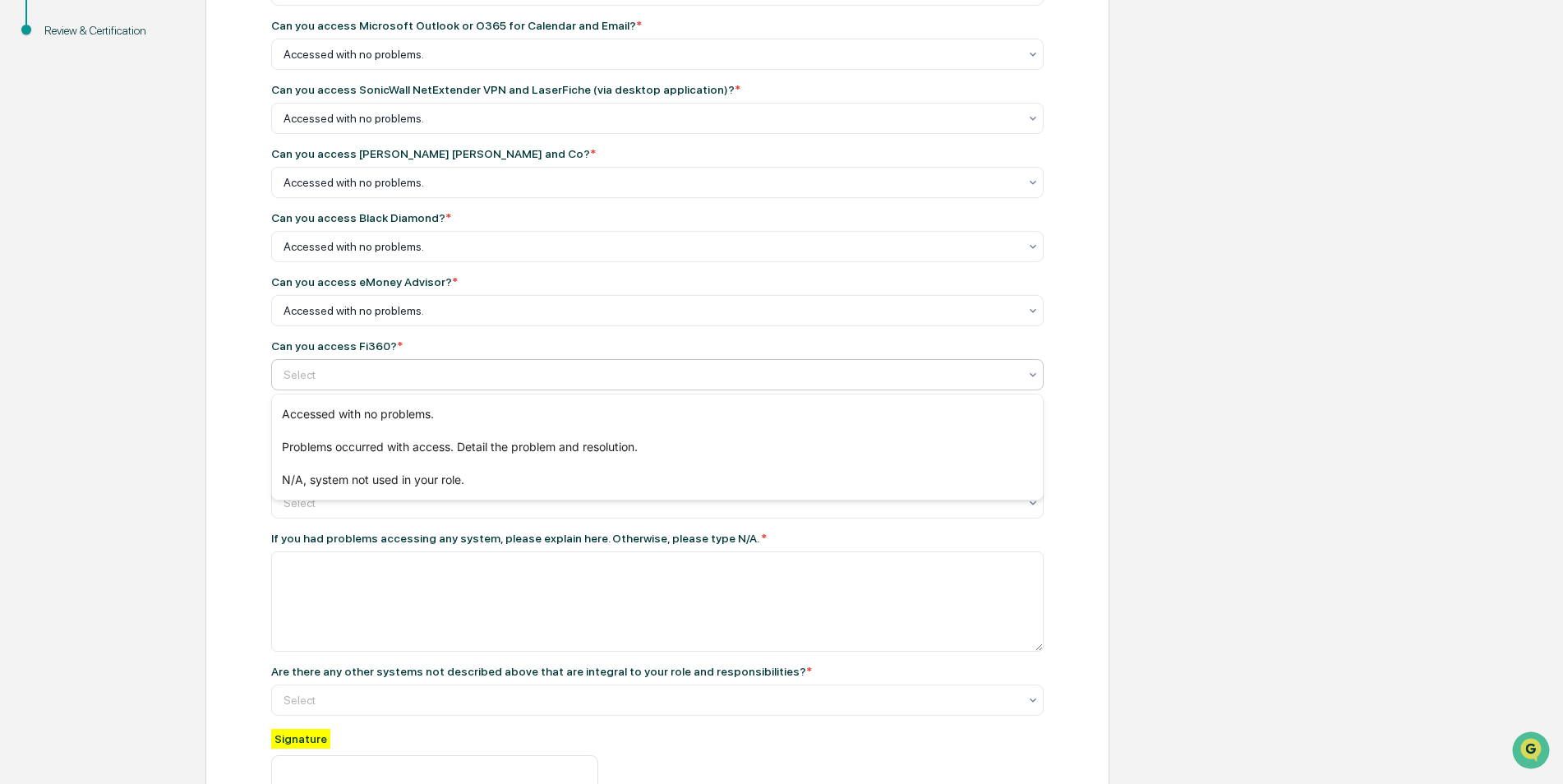
click at [377, 360] on div "Select" at bounding box center [658, 375] width 773 height 31
click at [394, 478] on div "N/A, system not used in your role." at bounding box center [658, 480] width 771 height 33
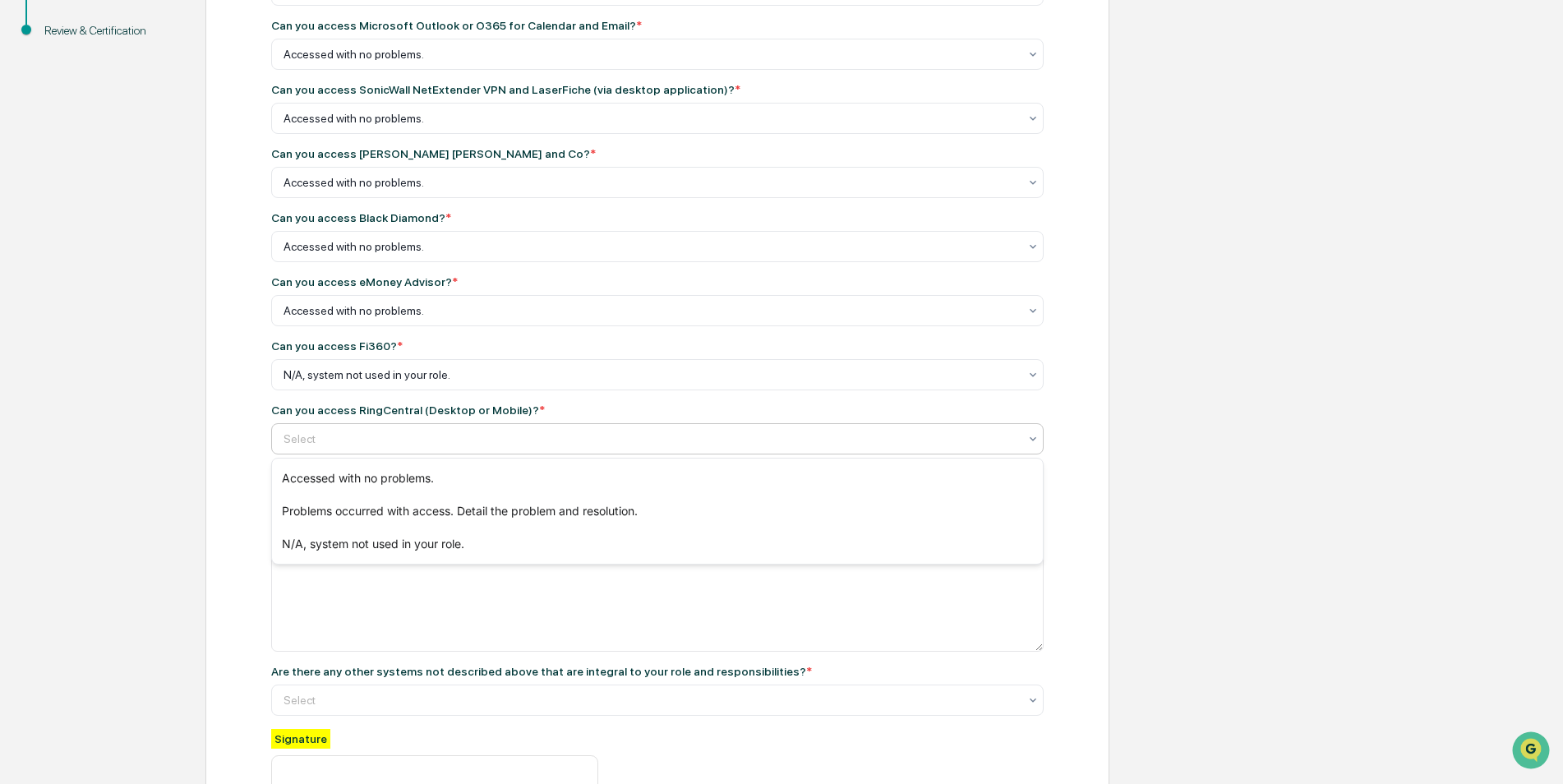
click at [391, 443] on div at bounding box center [651, 439] width 734 height 17
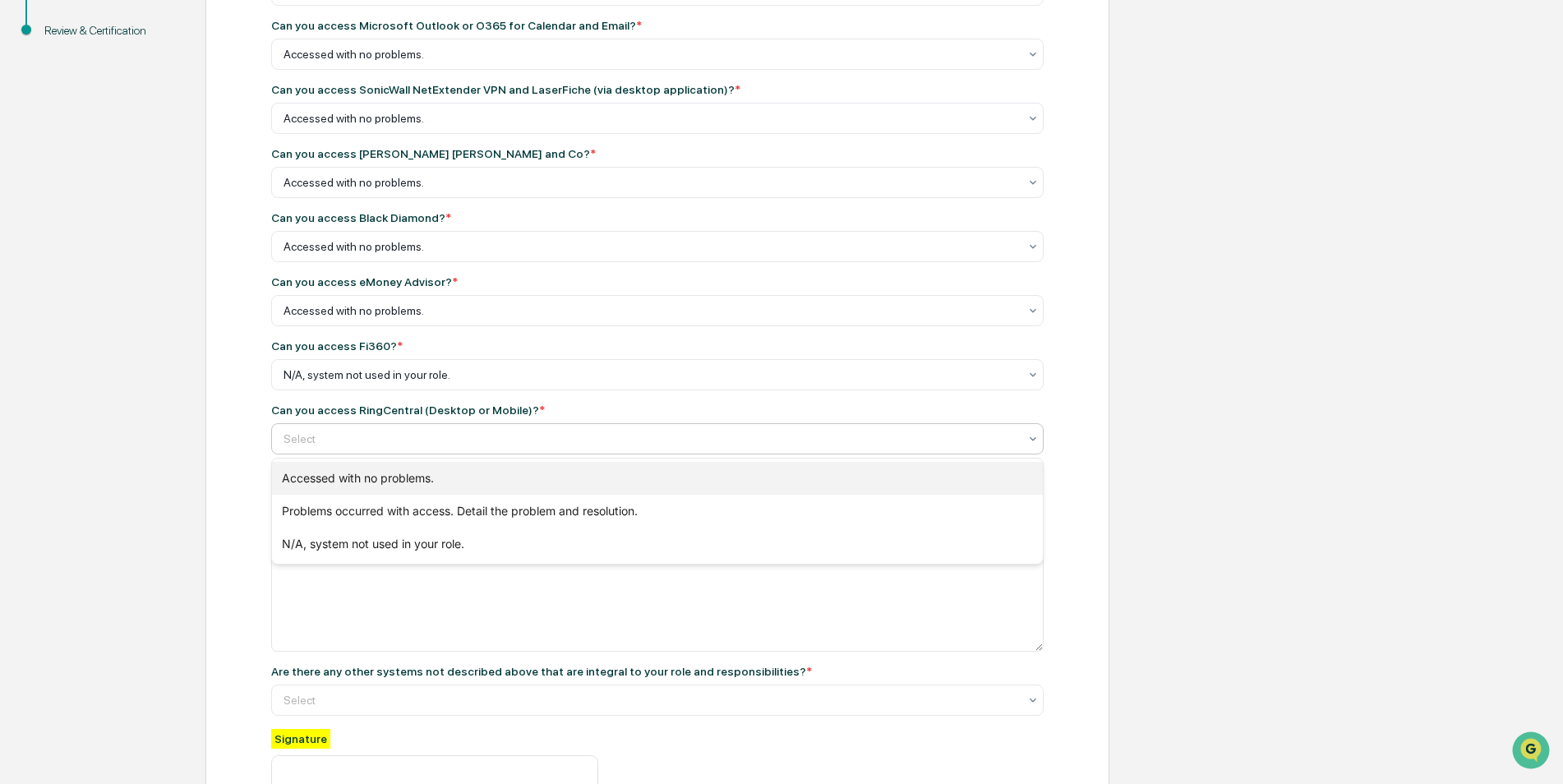
click at [386, 470] on div "Accessed with no problems." at bounding box center [658, 478] width 771 height 33
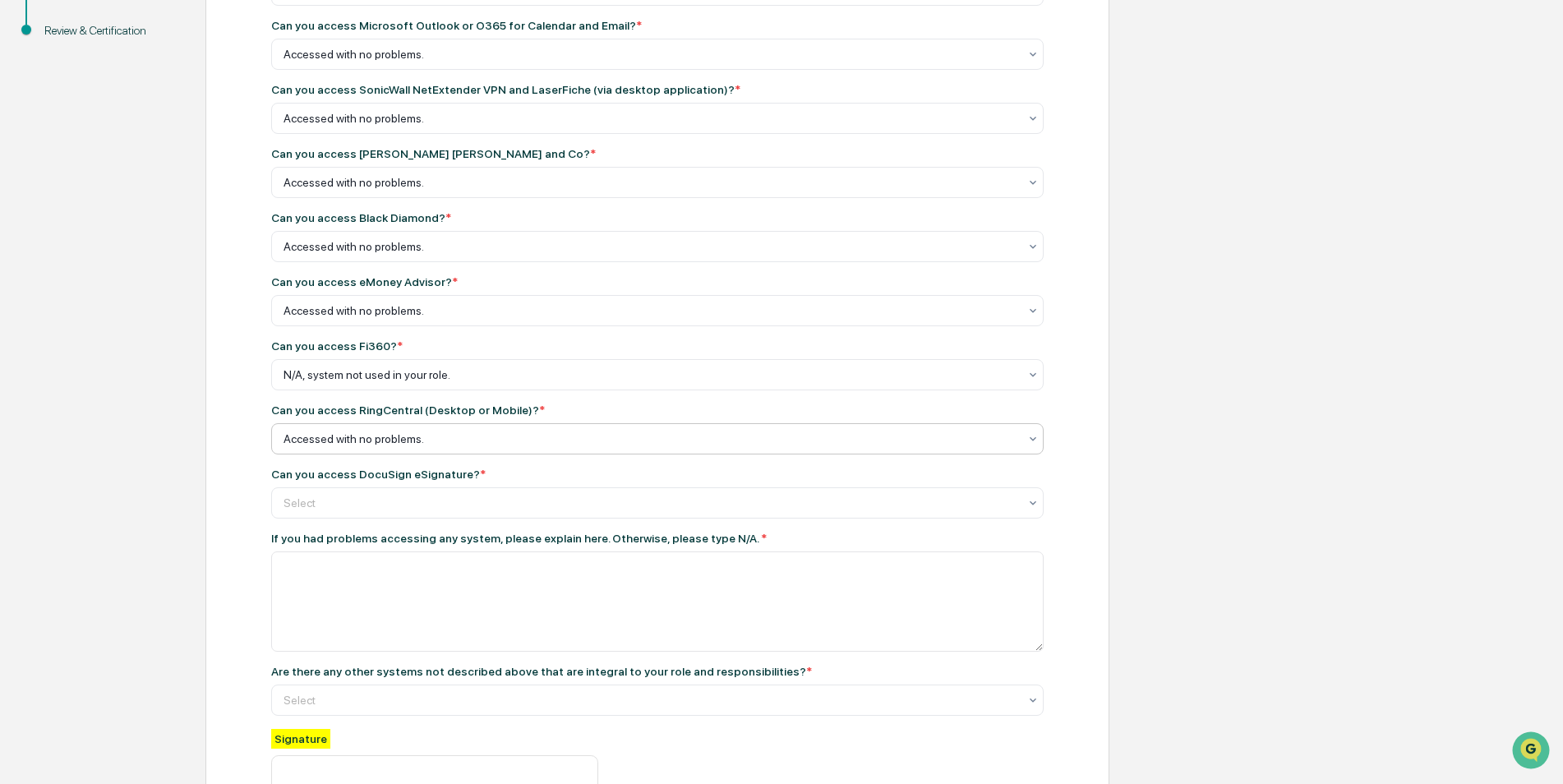
click at [384, 521] on div "Can you access [DOMAIN_NAME]? * Accessed with no problems. Can you access Micro…" at bounding box center [658, 399] width 773 height 889
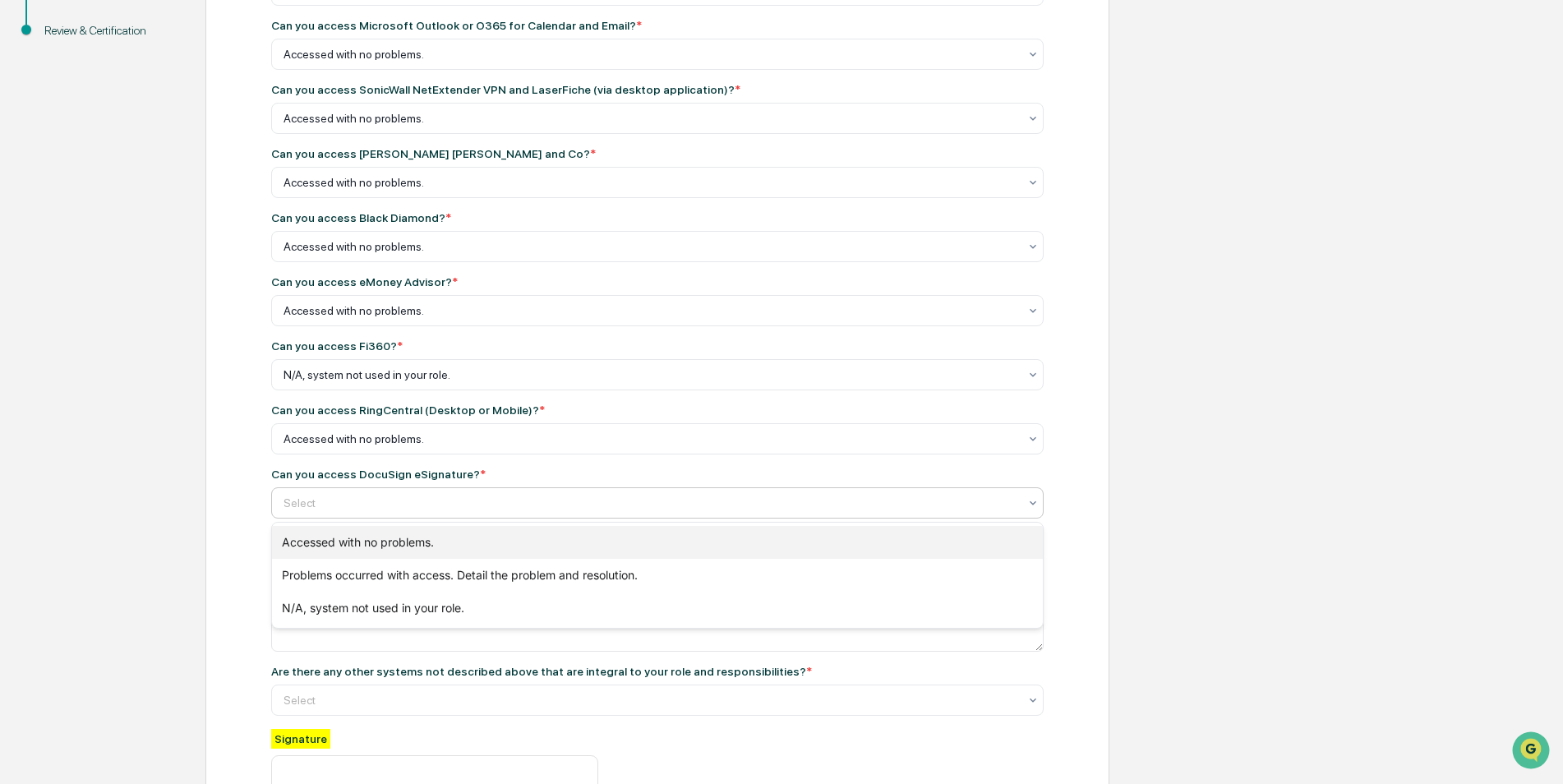
click at [383, 552] on div "Accessed with no problems." at bounding box center [658, 542] width 771 height 33
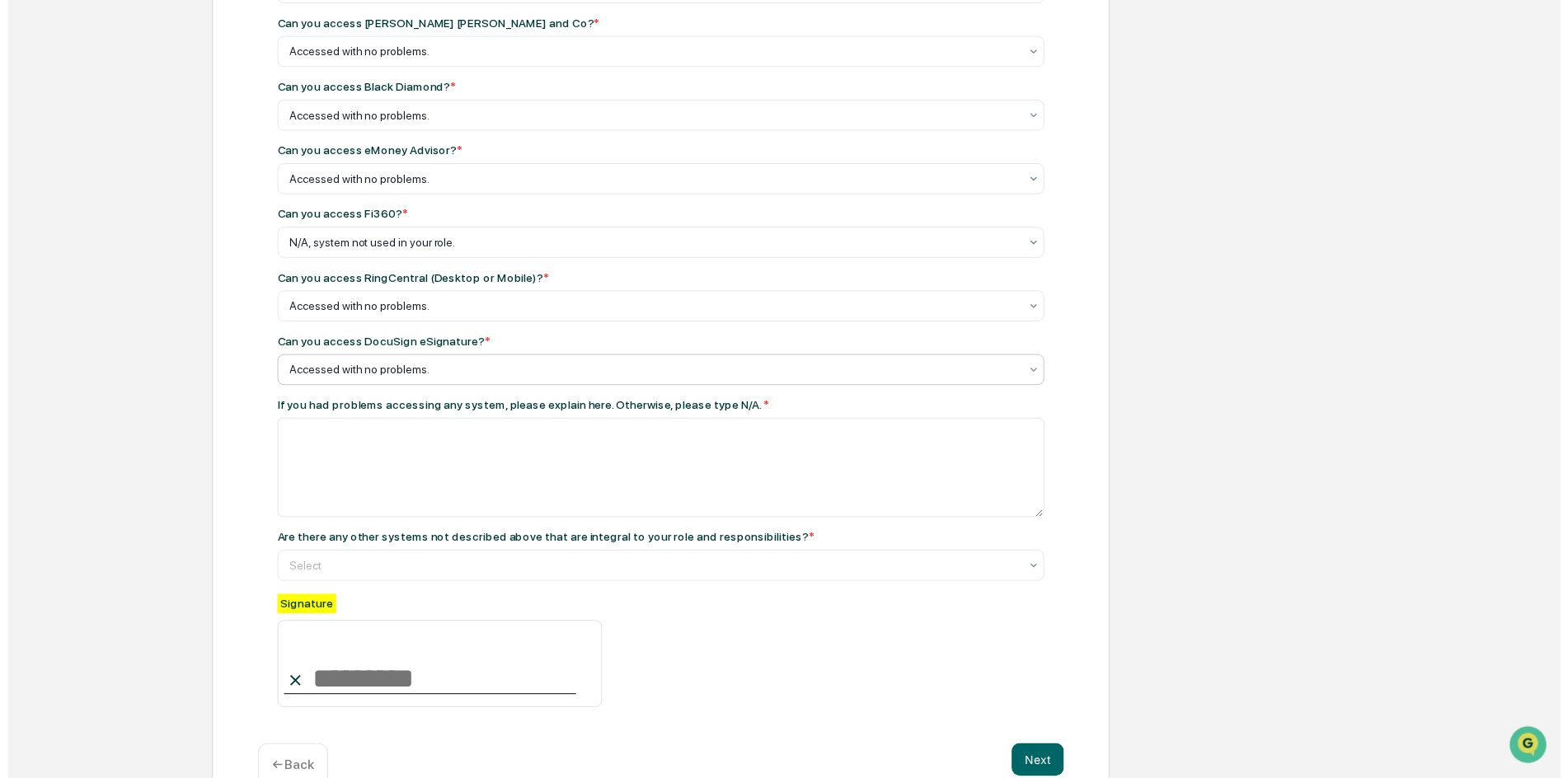
scroll to position [503, 0]
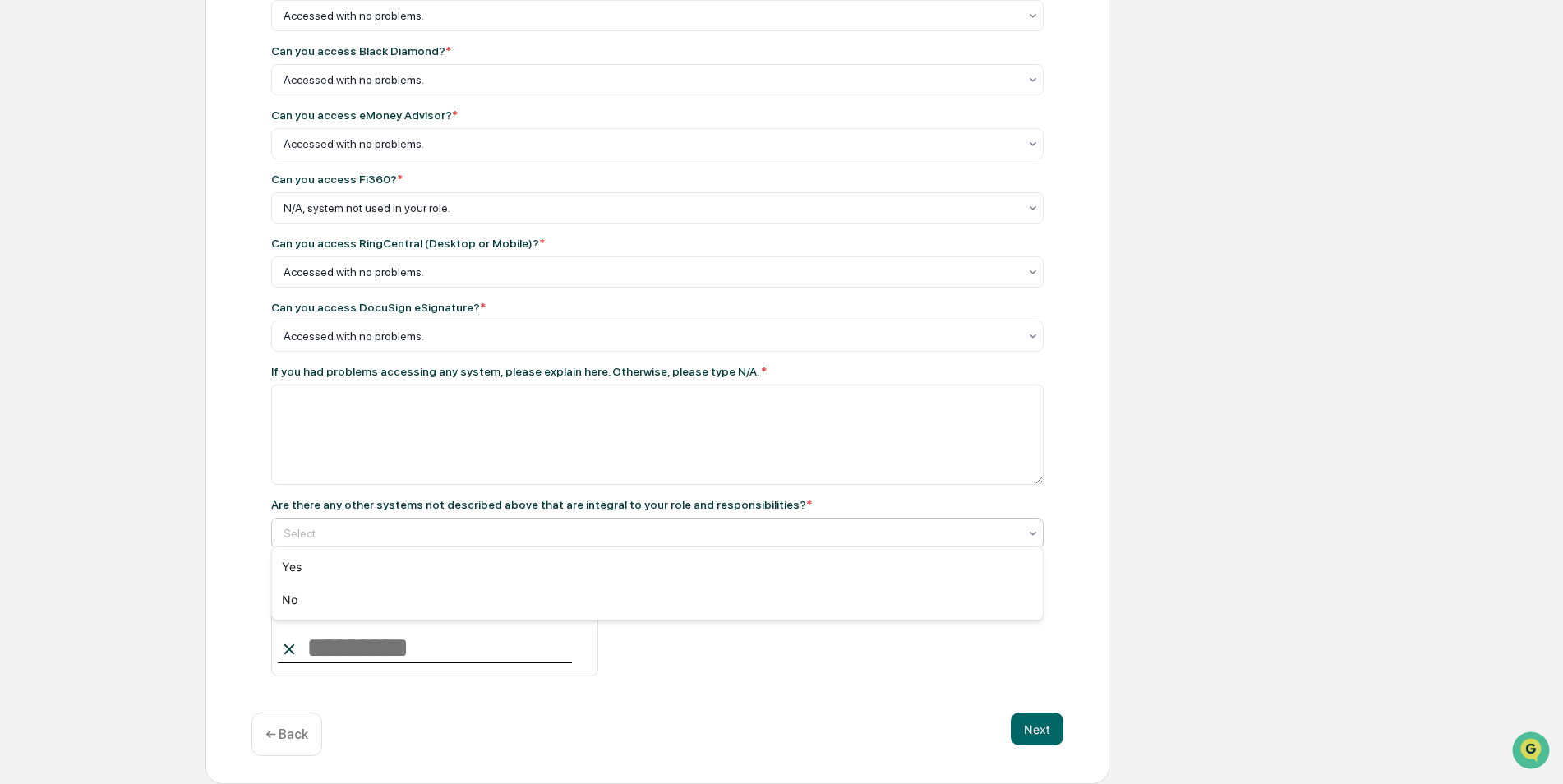
click at [362, 535] on div at bounding box center [651, 533] width 734 height 17
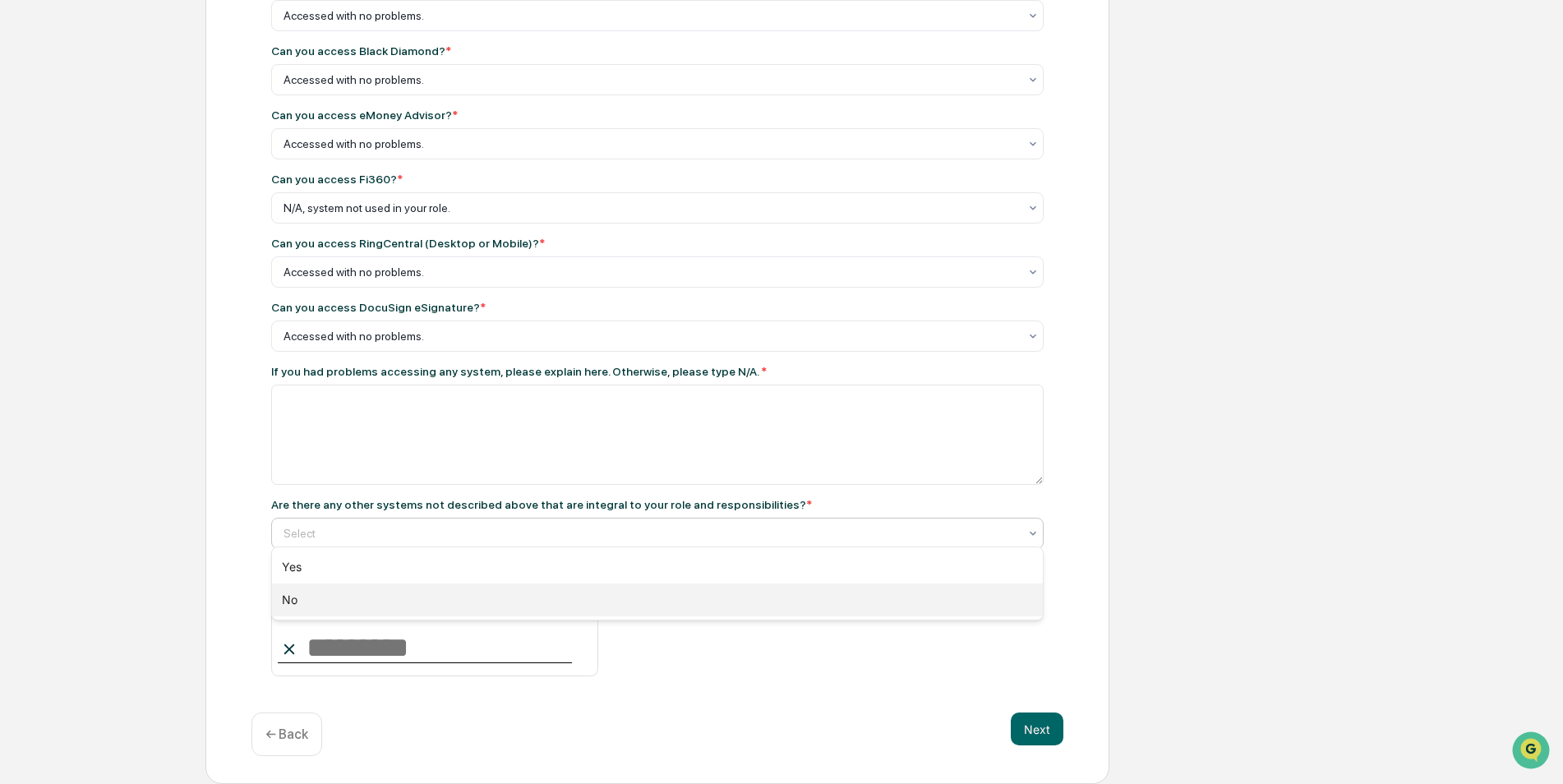
click at [295, 609] on div "No" at bounding box center [658, 600] width 771 height 33
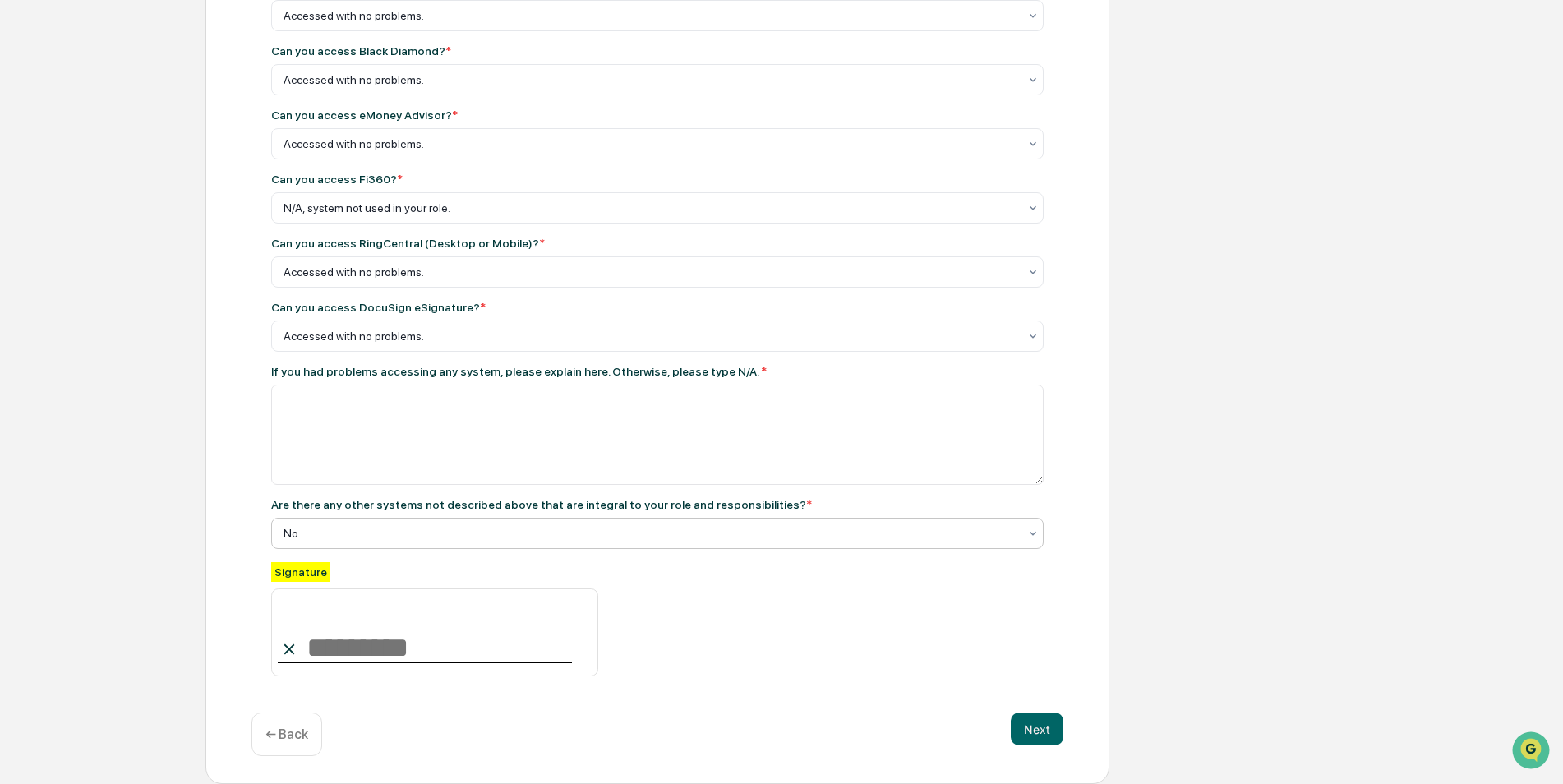
click at [305, 645] on input at bounding box center [434, 633] width 327 height 89
click at [296, 648] on icon at bounding box center [289, 649] width 18 height 18
click at [389, 642] on input at bounding box center [434, 633] width 327 height 89
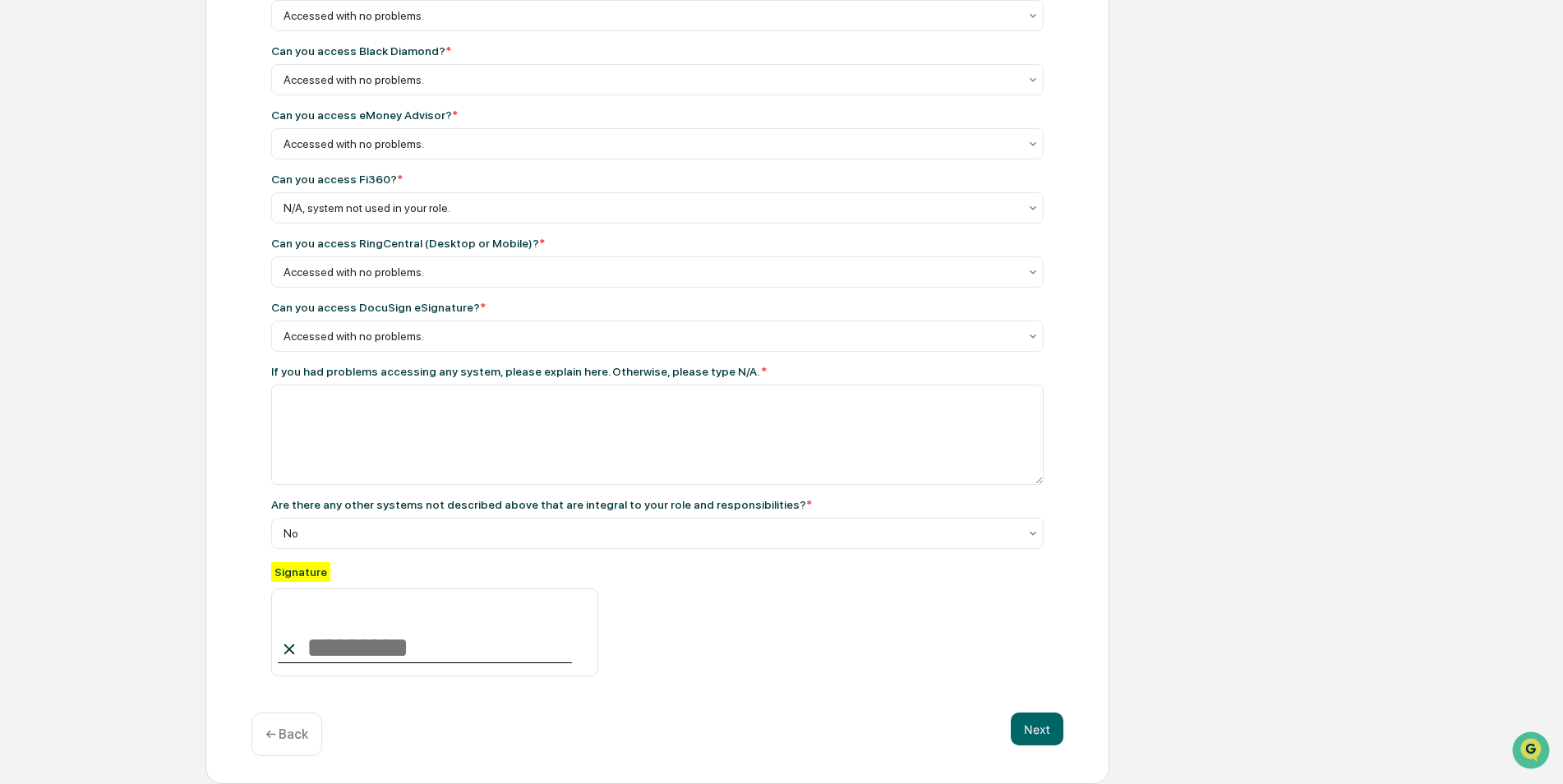
click at [389, 642] on input at bounding box center [434, 633] width 327 height 89
click at [390, 642] on input at bounding box center [434, 633] width 327 height 89
type input "**********"
click at [1054, 726] on button "Next" at bounding box center [1037, 729] width 52 height 33
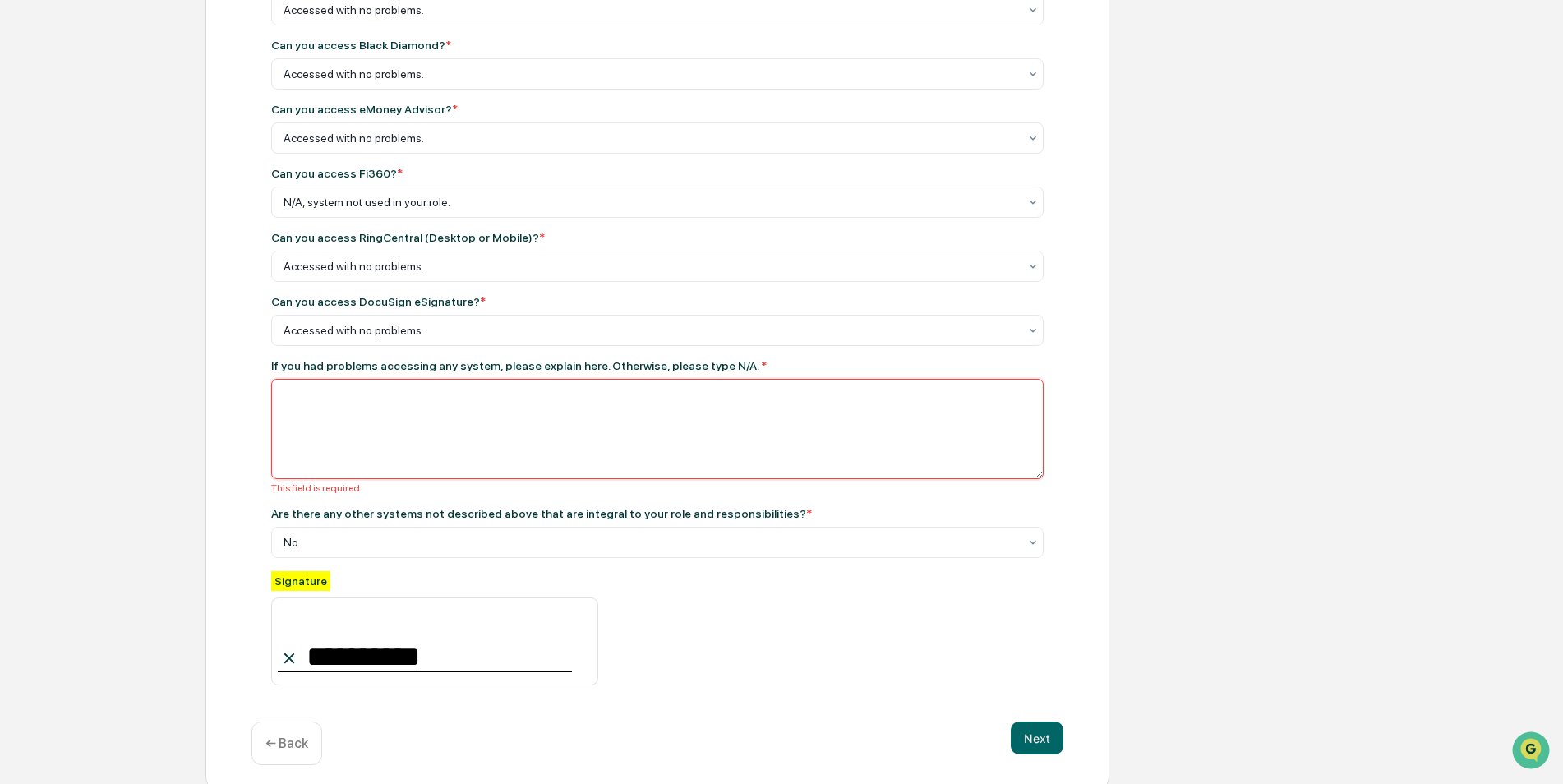
click at [404, 403] on textarea at bounding box center [658, 428] width 773 height 100
type textarea "***"
click at [1040, 732] on button "Next" at bounding box center [1037, 738] width 52 height 33
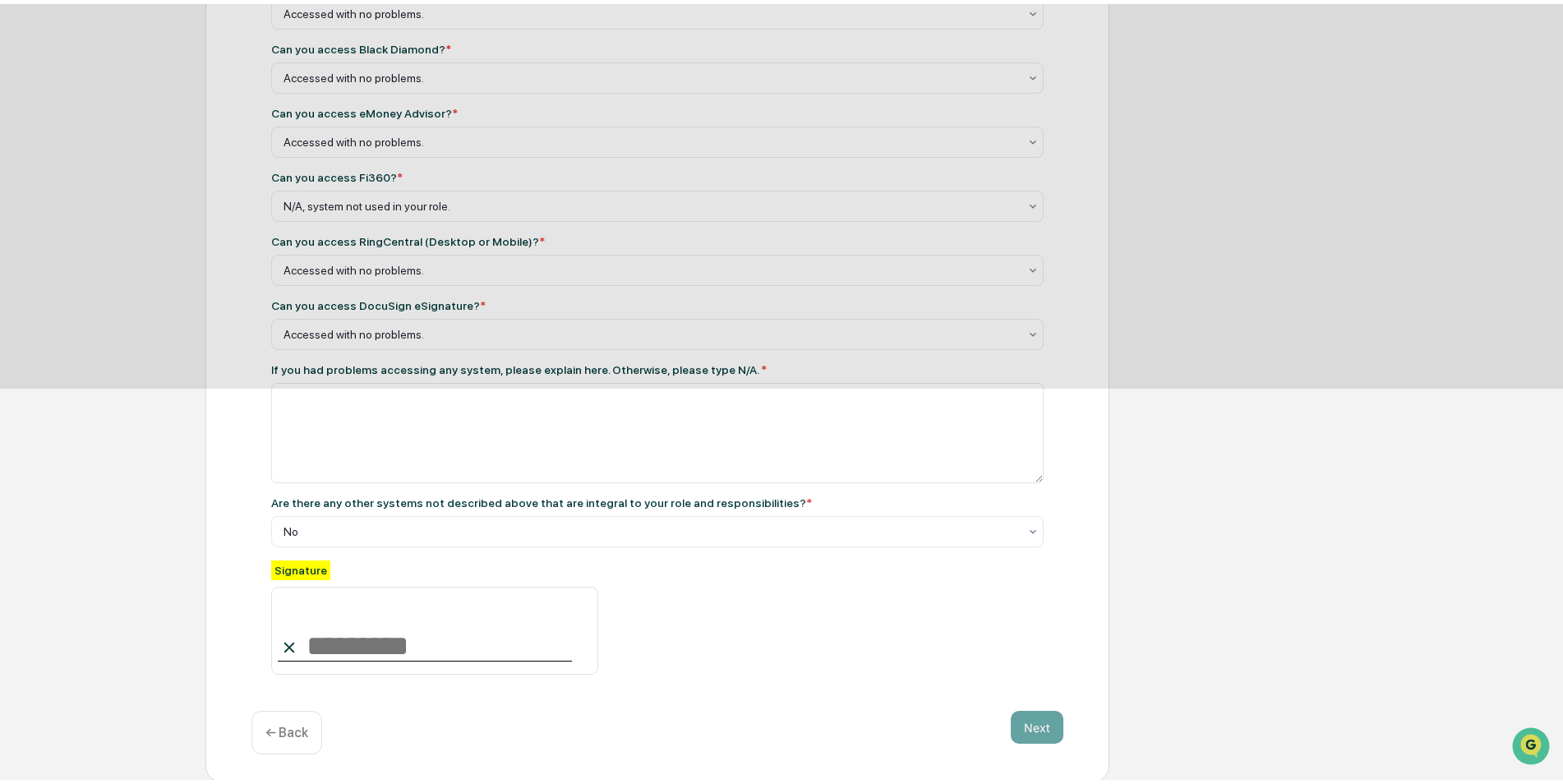
scroll to position [0, 0]
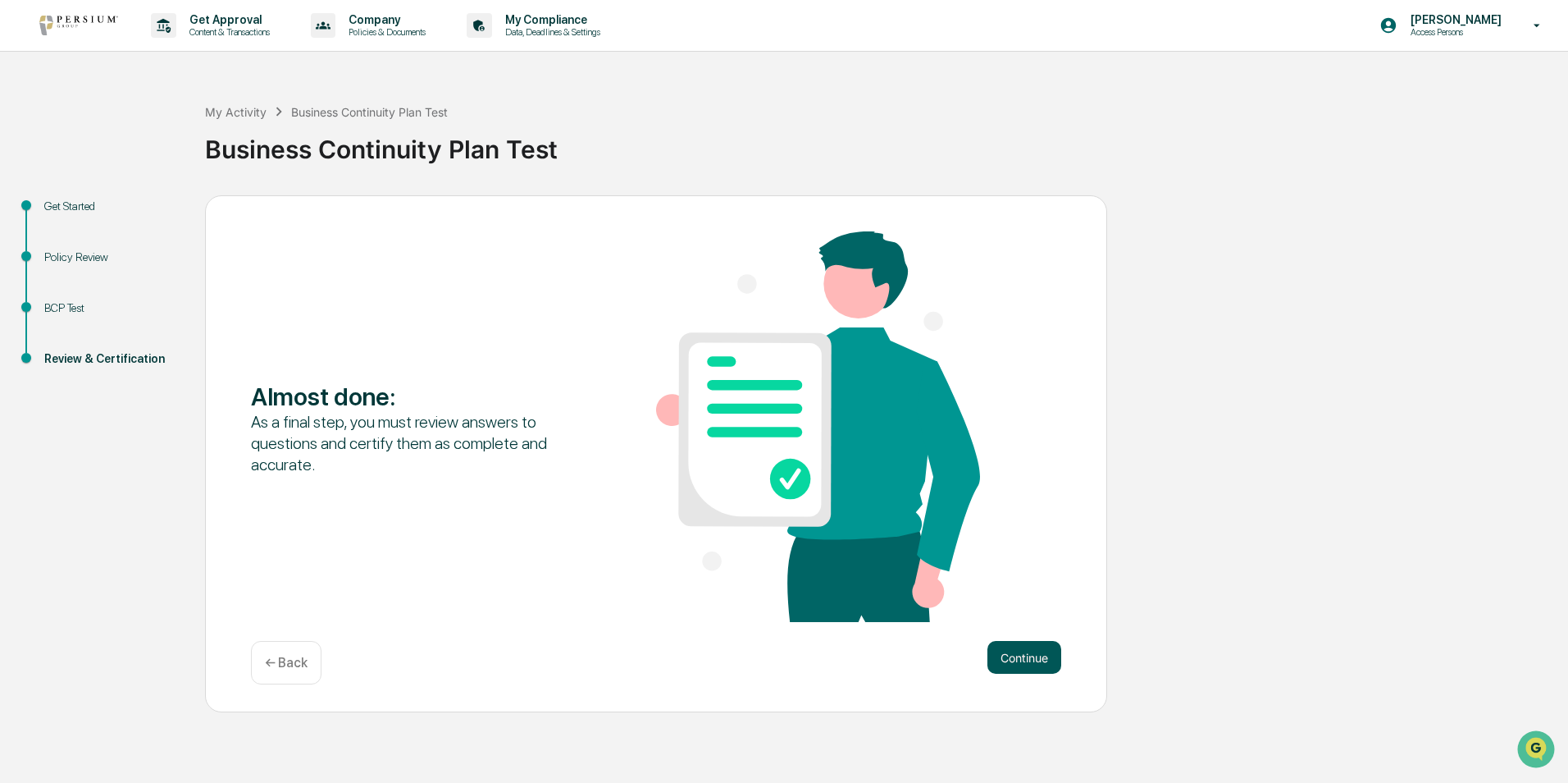
click at [1011, 642] on button "Continue" at bounding box center [1024, 658] width 74 height 33
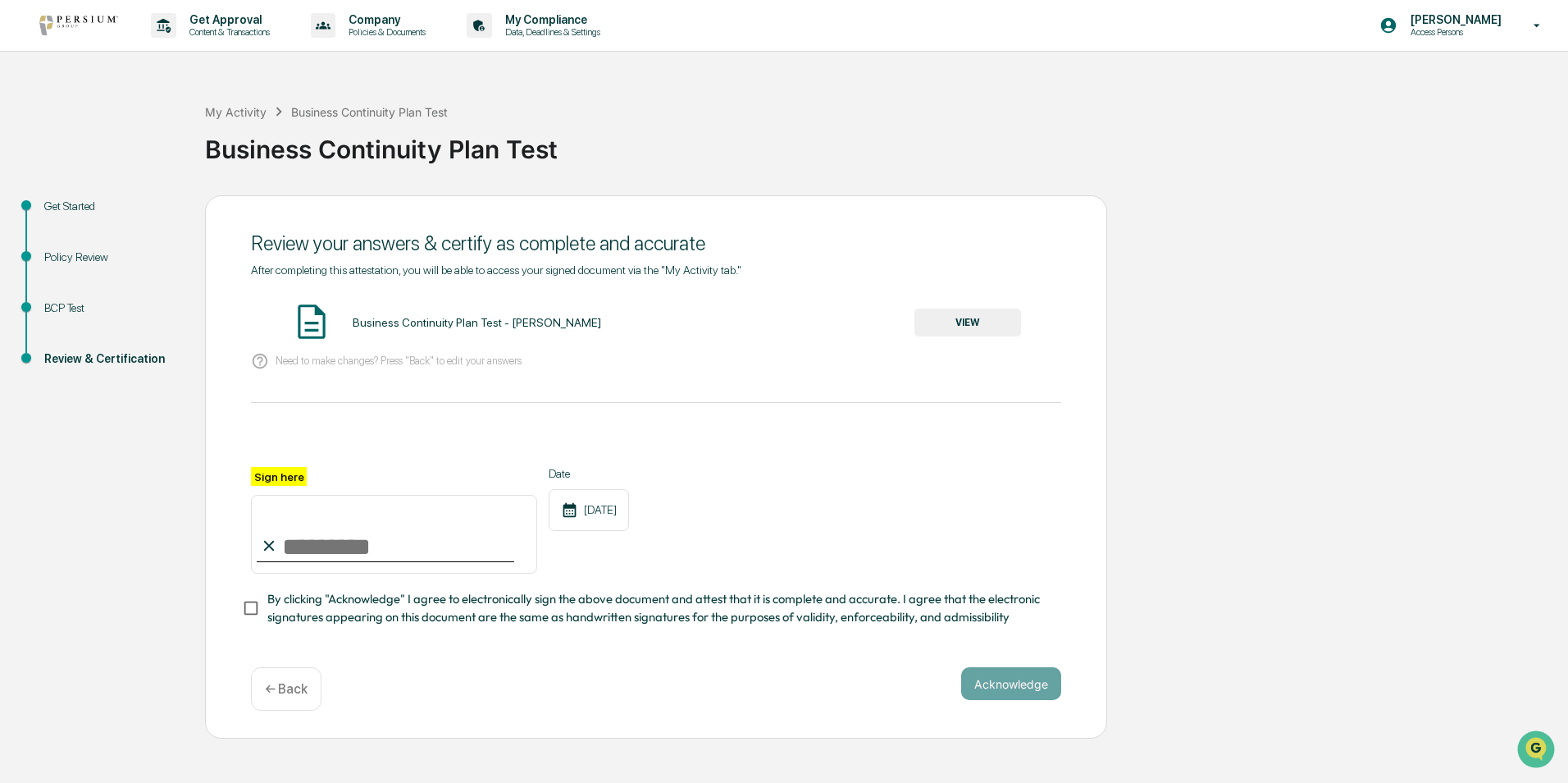
click at [313, 540] on input "Sign here" at bounding box center [394, 534] width 286 height 78
type input "**********"
click at [1046, 678] on button "Acknowledge" at bounding box center [1011, 684] width 100 height 33
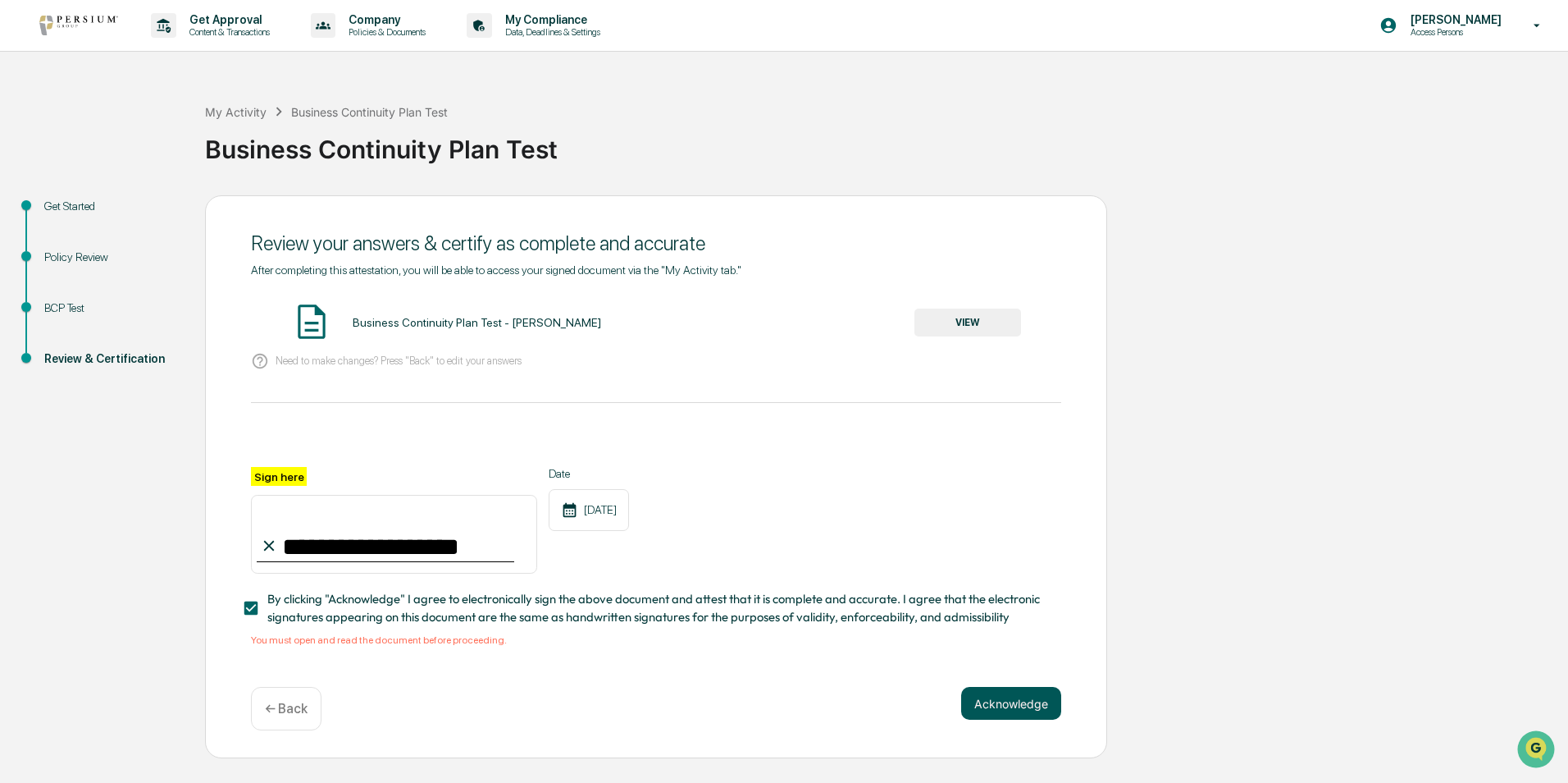
click at [1026, 712] on button "Acknowledge" at bounding box center [1011, 704] width 100 height 33
click at [946, 319] on button "VIEW" at bounding box center [967, 322] width 106 height 28
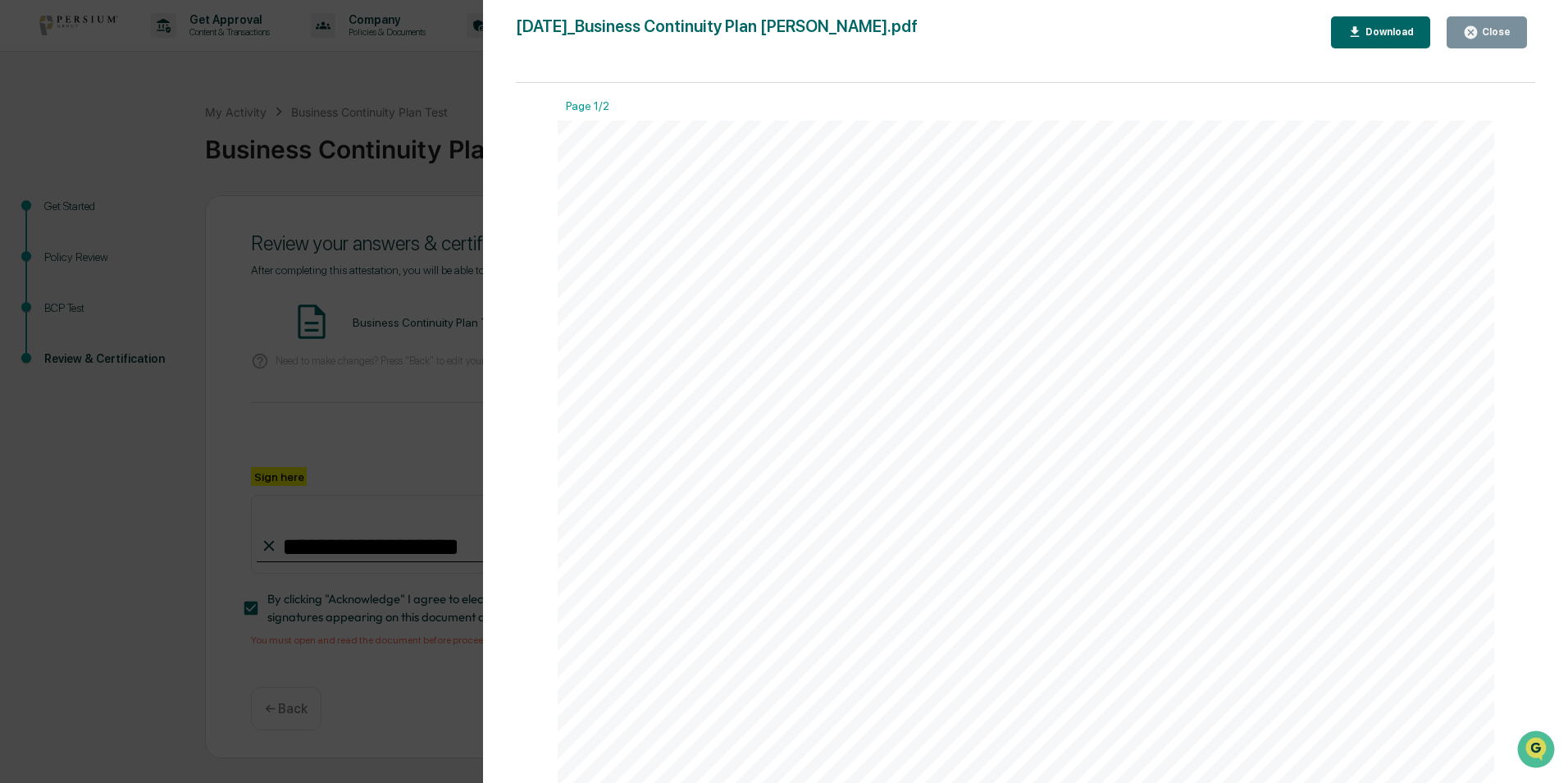
click at [1496, 36] on div "Close" at bounding box center [1495, 31] width 32 height 11
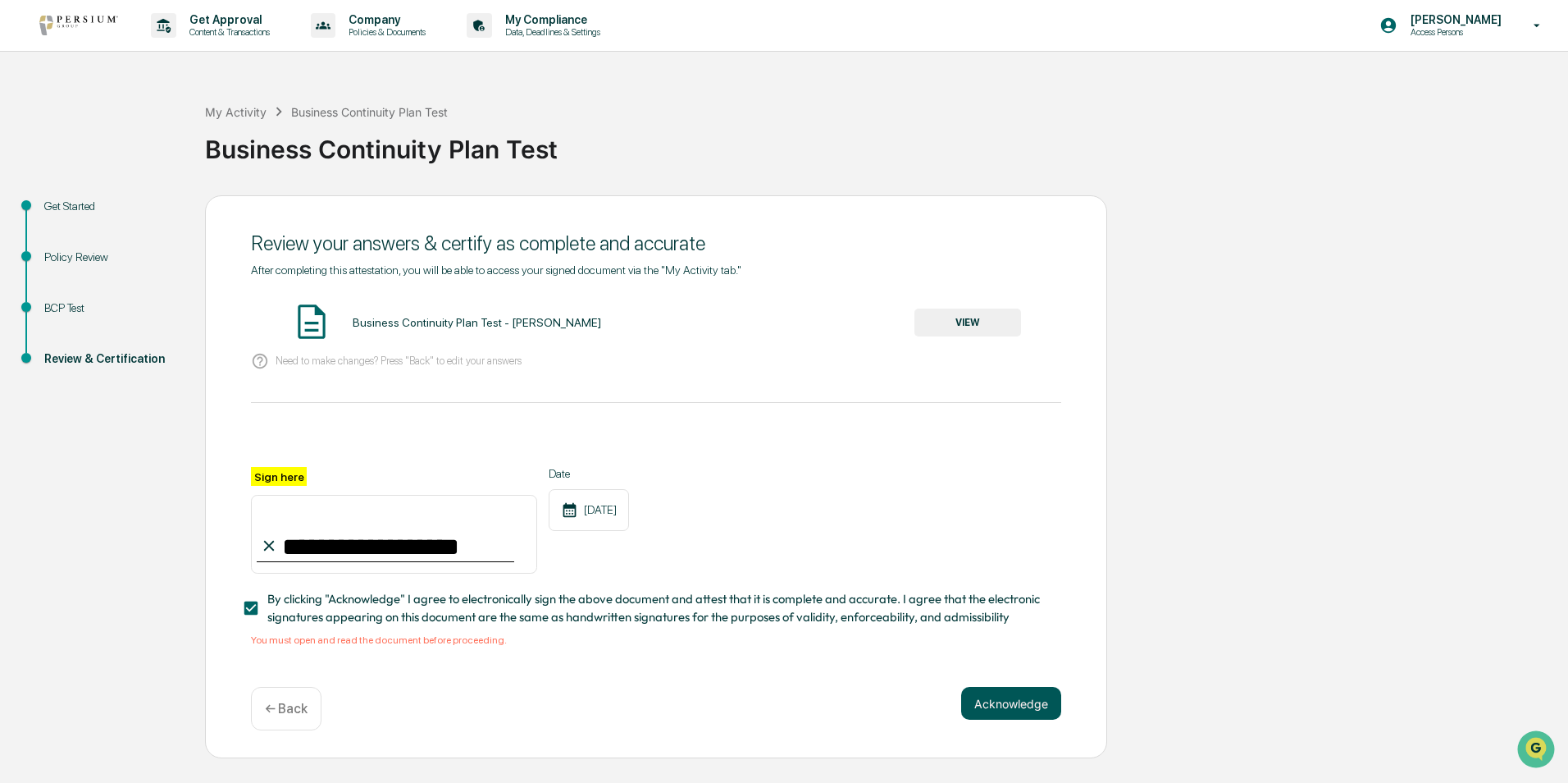
click at [1006, 696] on button "Acknowledge" at bounding box center [1011, 704] width 100 height 33
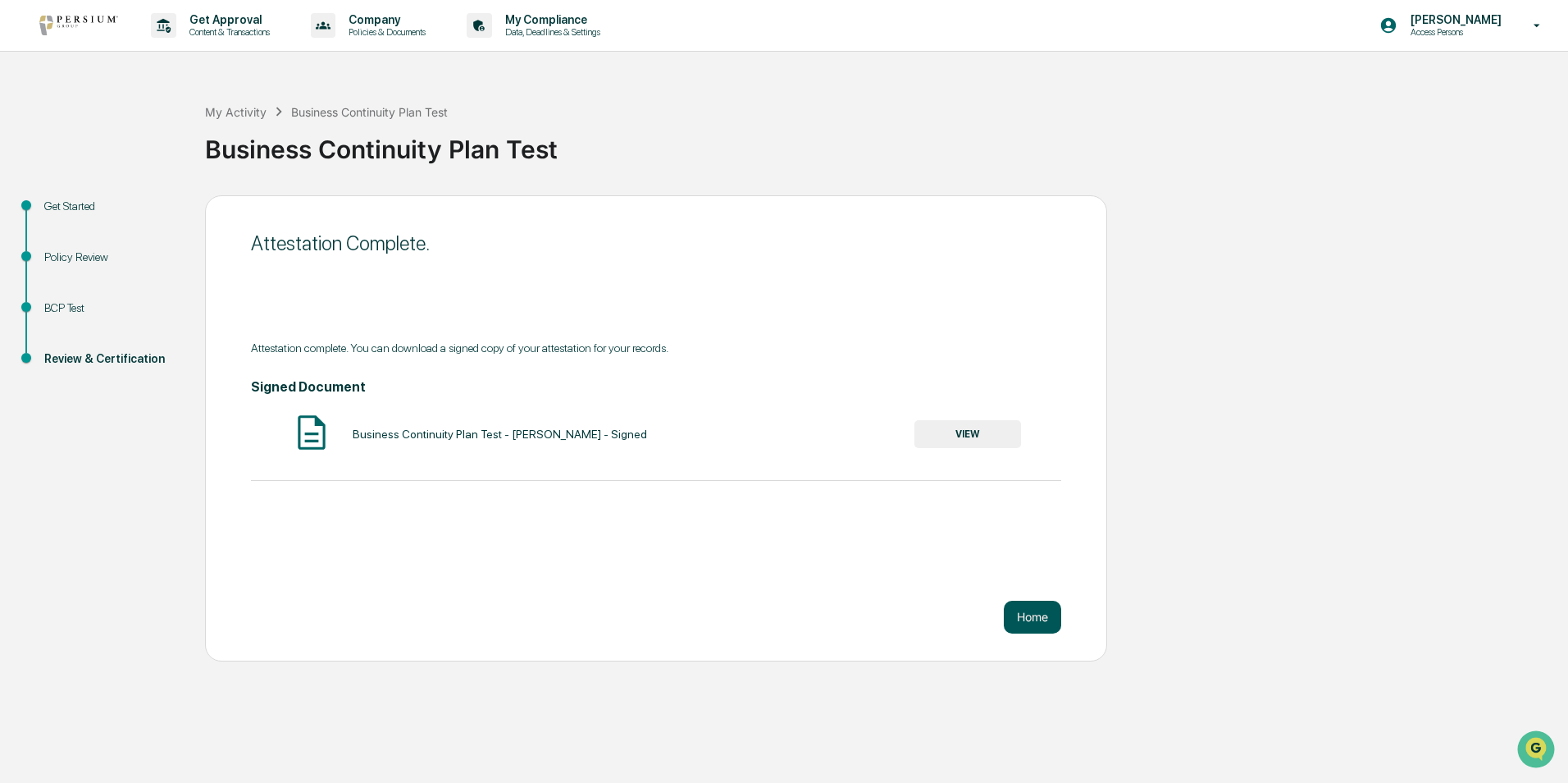
click at [1040, 611] on button "Home" at bounding box center [1033, 618] width 57 height 33
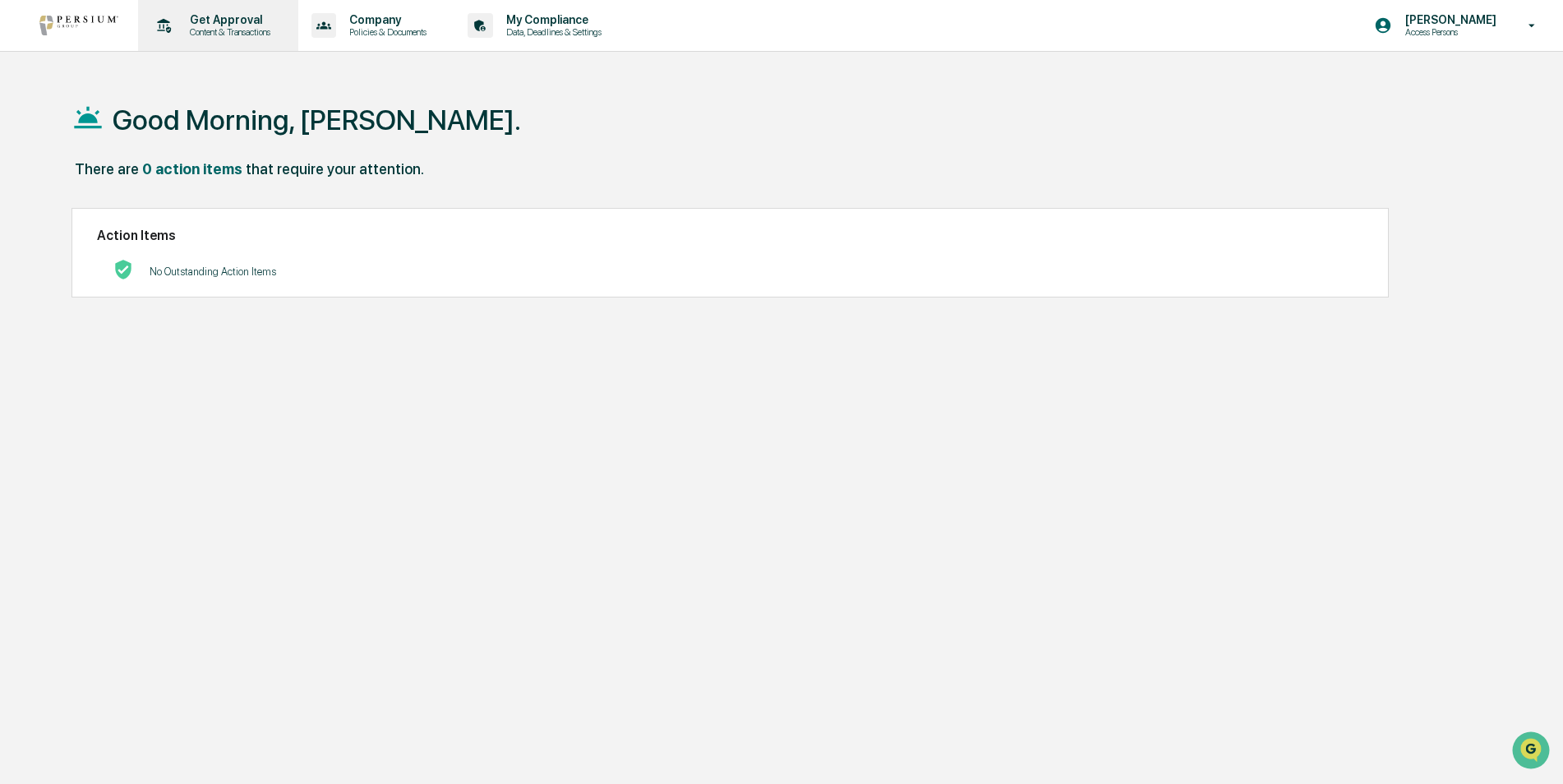
click at [224, 38] on div "Get Approval Content & Transactions" at bounding box center [216, 25] width 144 height 51
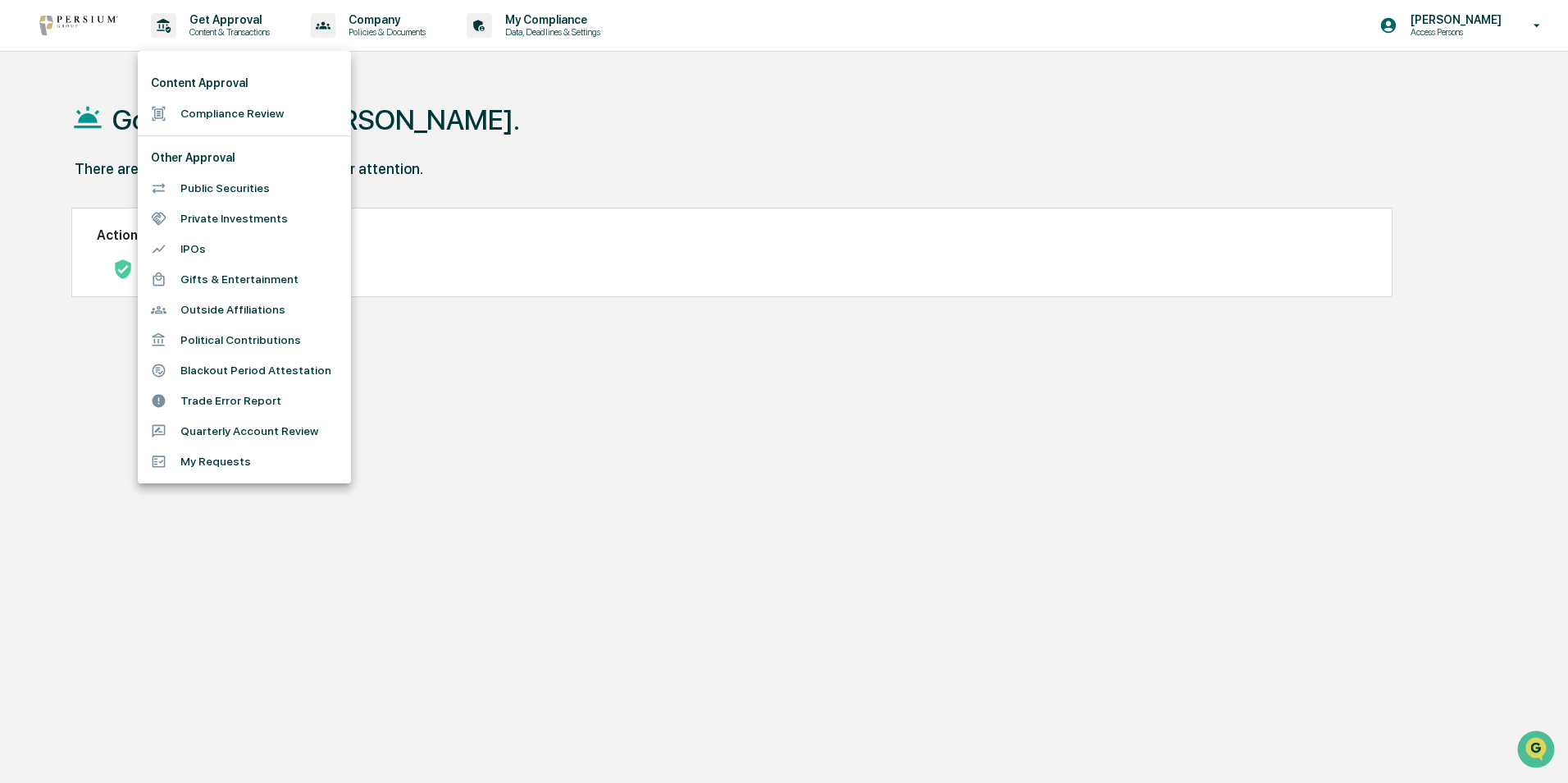
click at [266, 215] on li "Private Investments" at bounding box center [244, 219] width 213 height 30
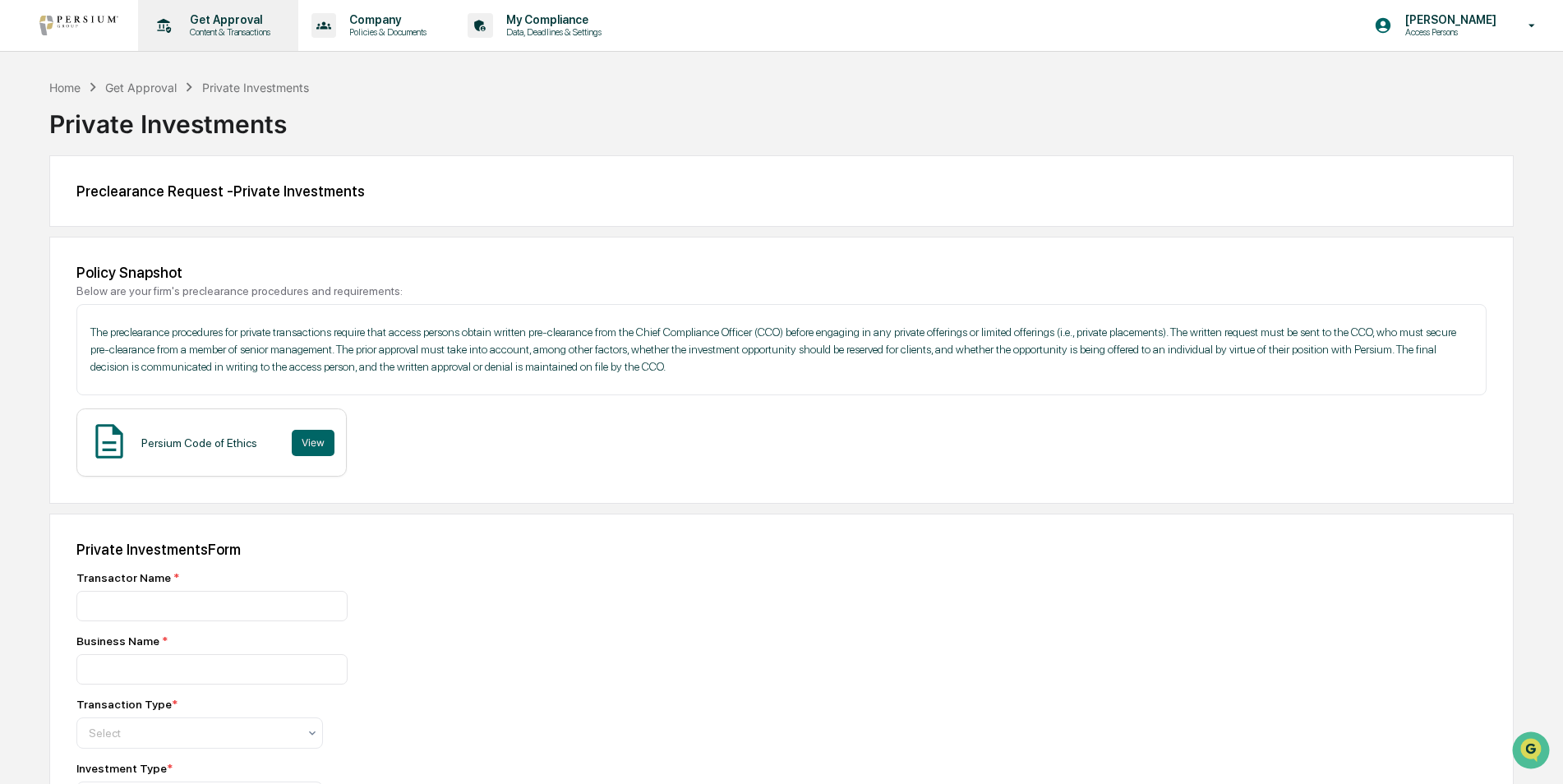
click at [224, 17] on p "Get Approval" at bounding box center [228, 19] width 102 height 13
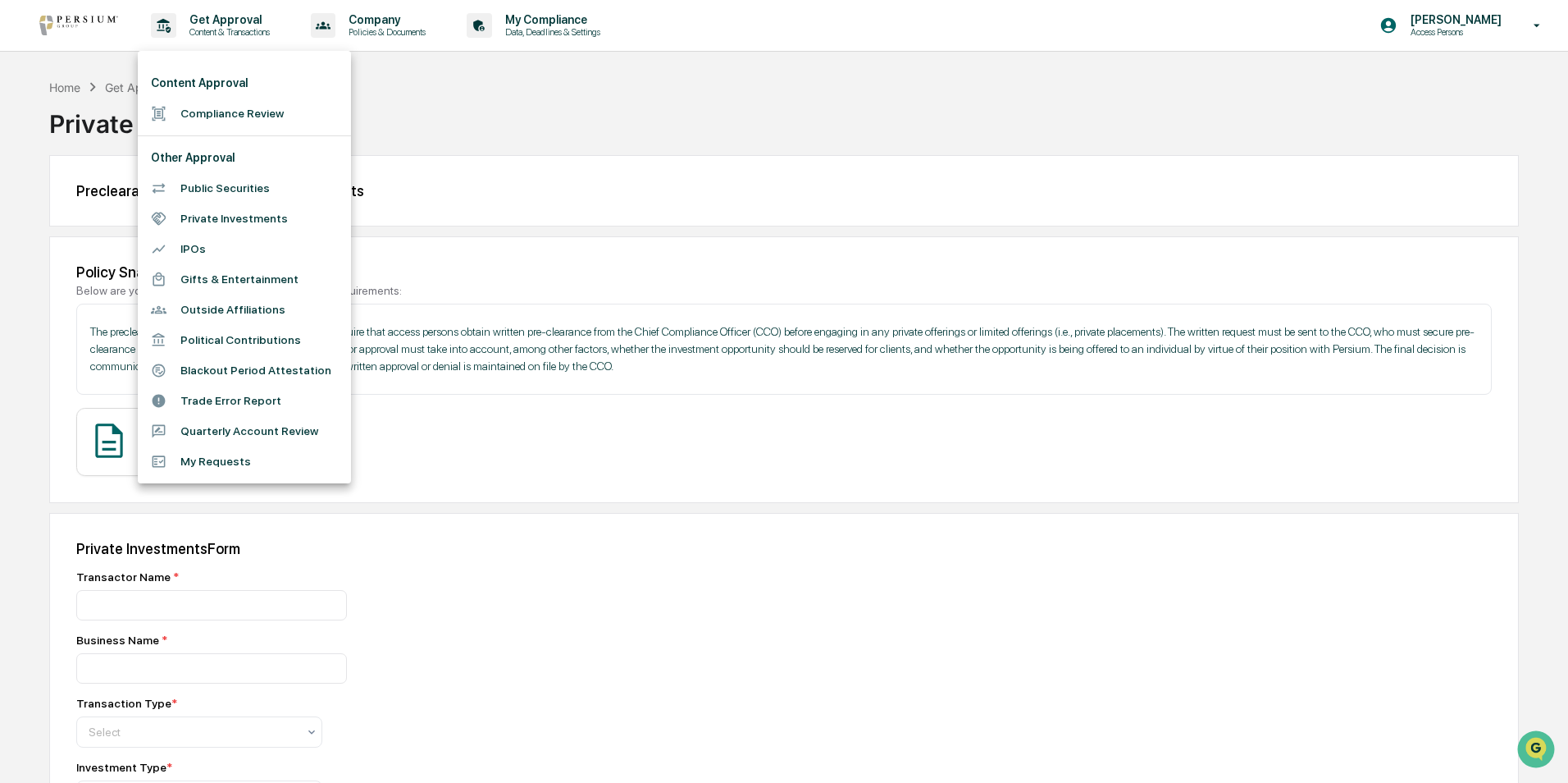
click at [703, 461] on div at bounding box center [784, 391] width 1568 height 783
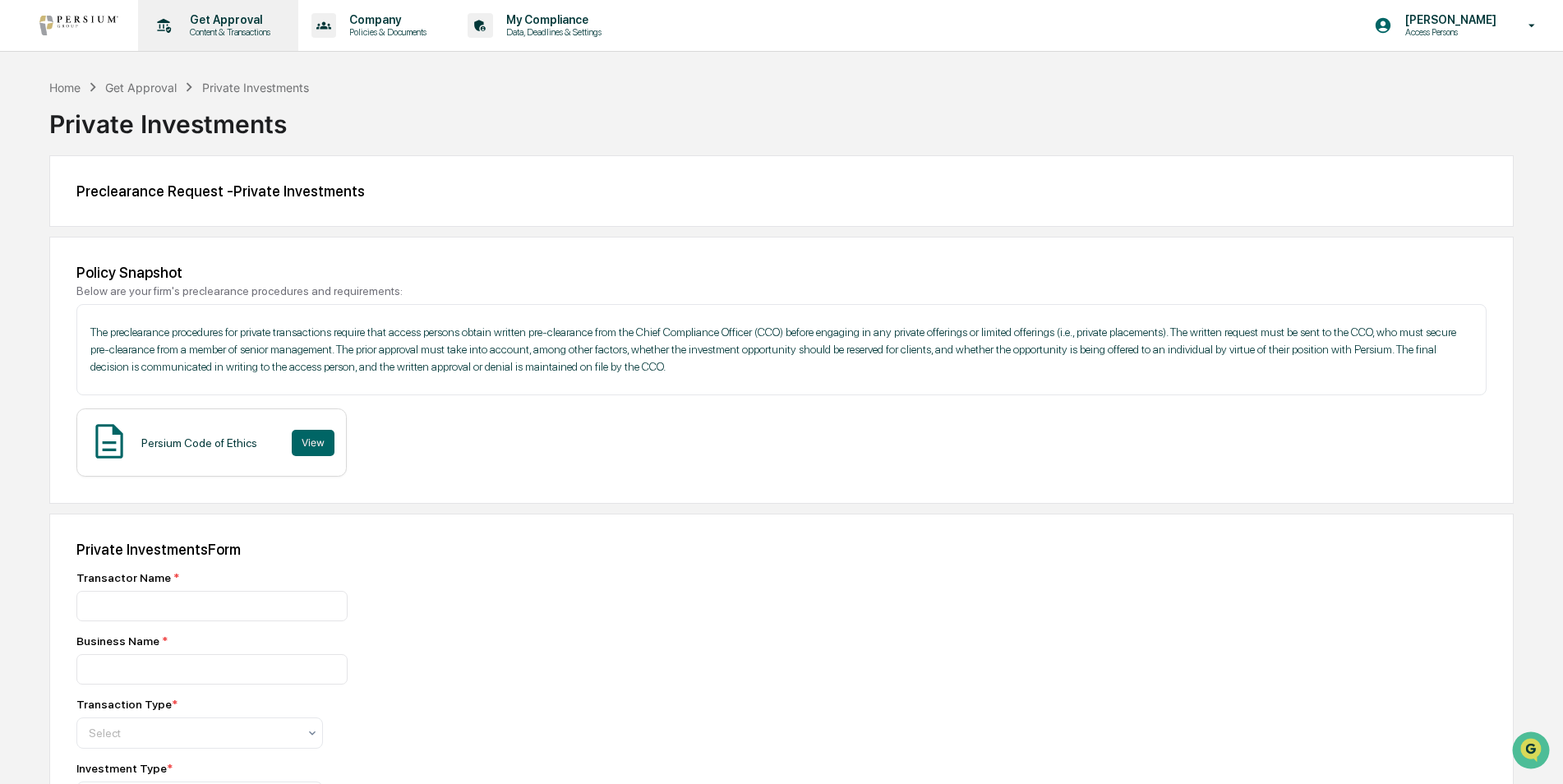
click at [234, 29] on p "Content & Transactions" at bounding box center [228, 31] width 102 height 11
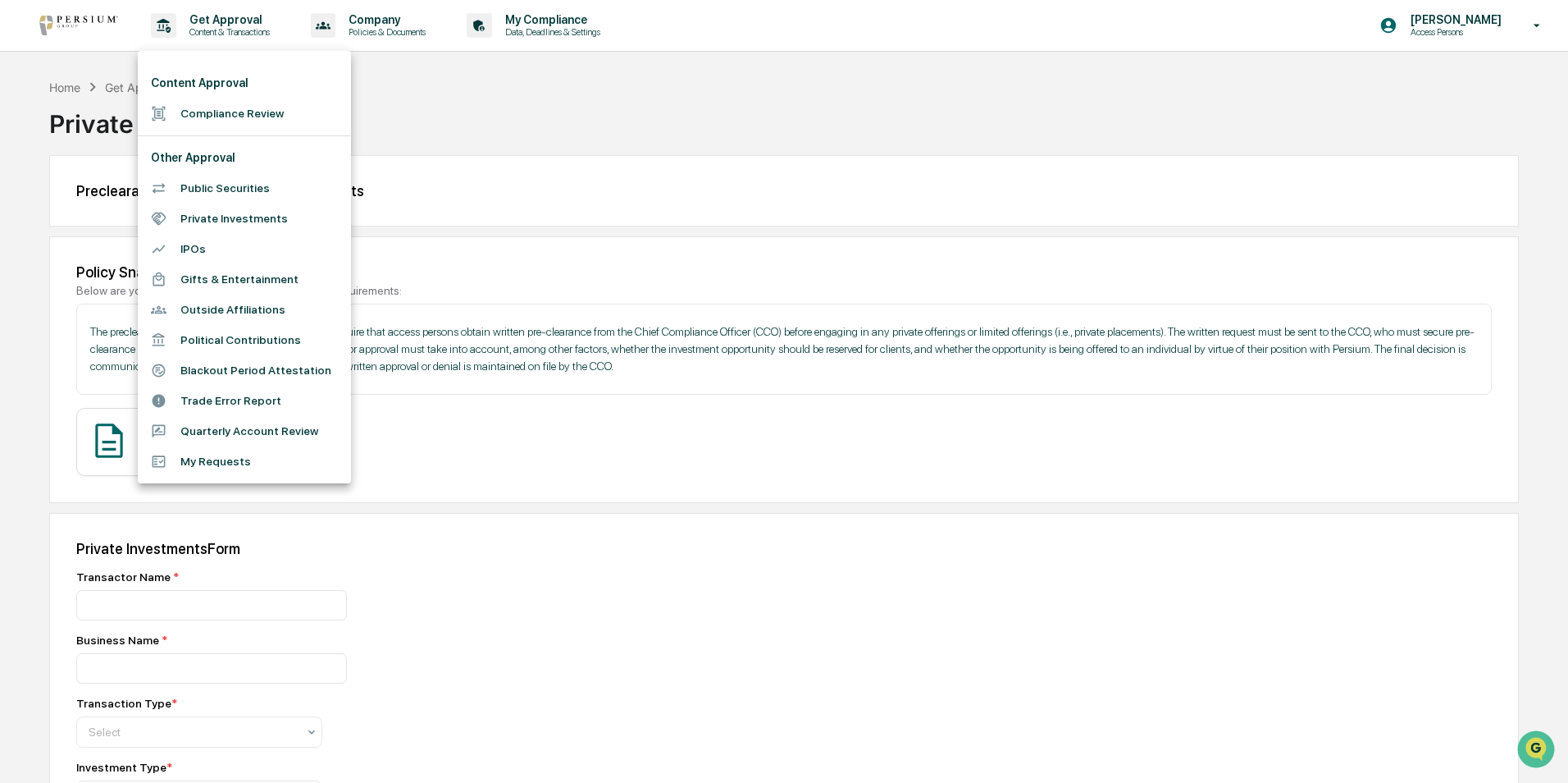
click at [572, 26] on div at bounding box center [784, 391] width 1568 height 783
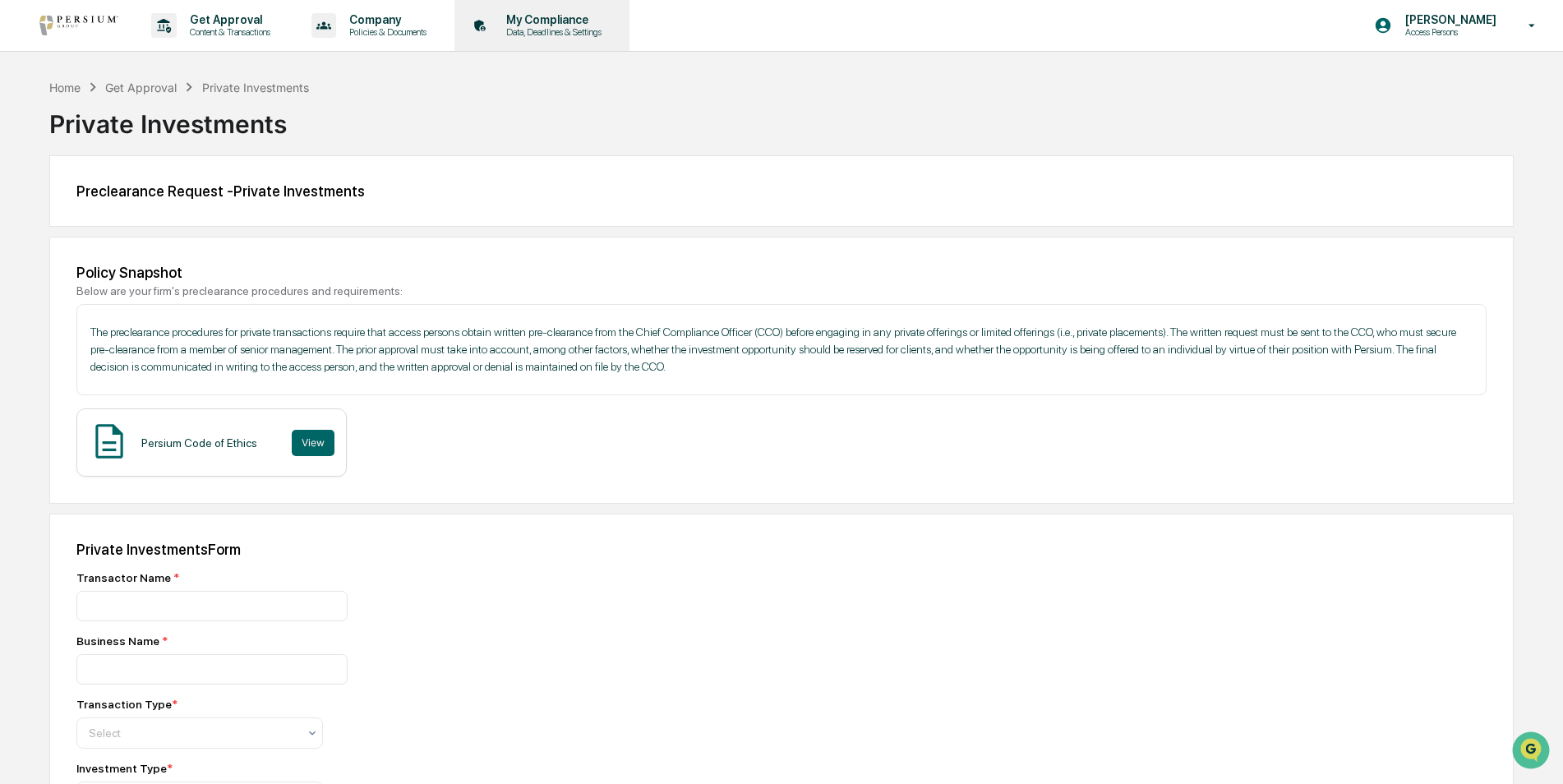
click at [543, 28] on p "Data, Deadlines & Settings" at bounding box center [551, 31] width 117 height 11
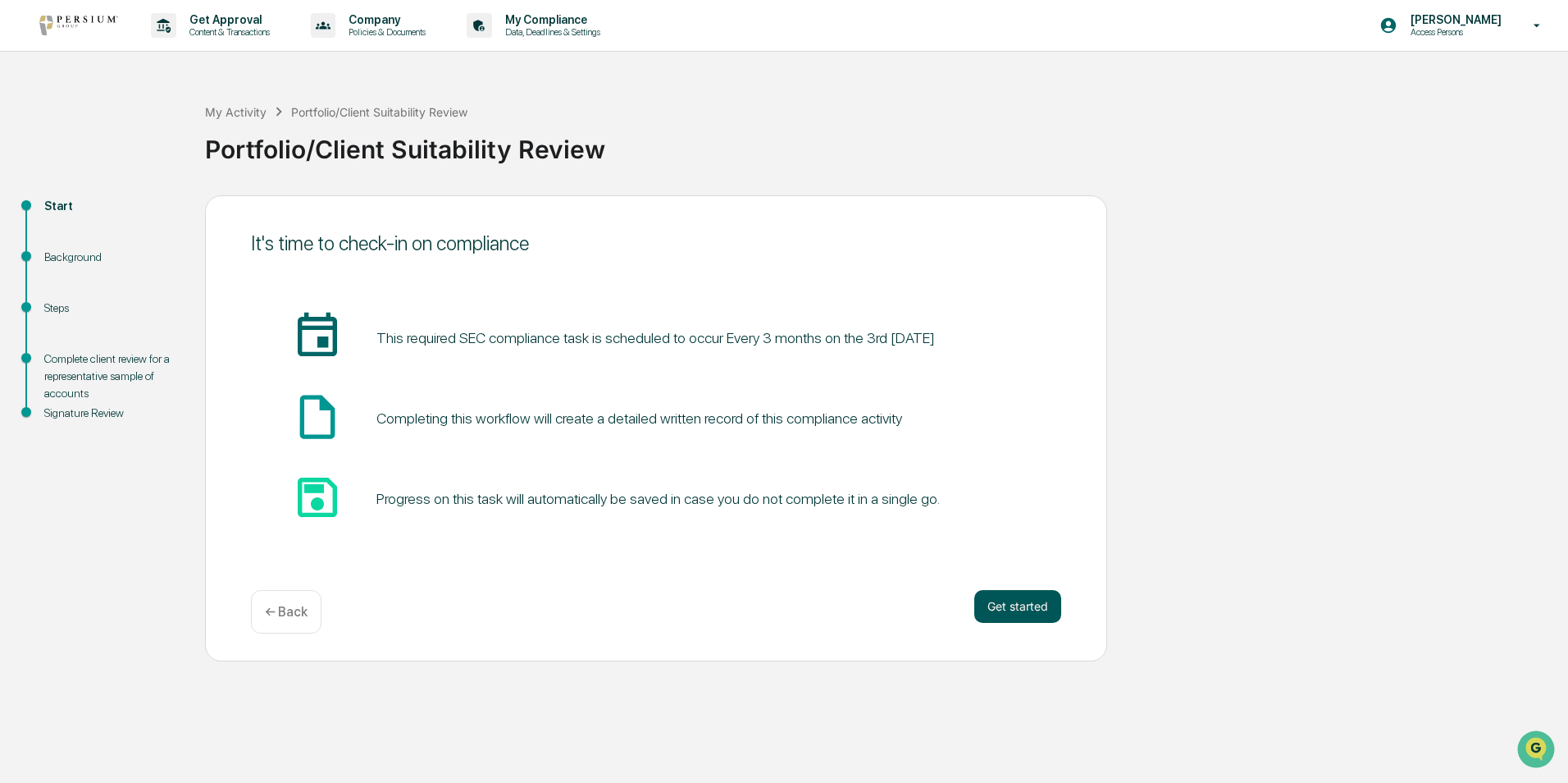
click at [1020, 601] on button "Get started" at bounding box center [1018, 606] width 87 height 33
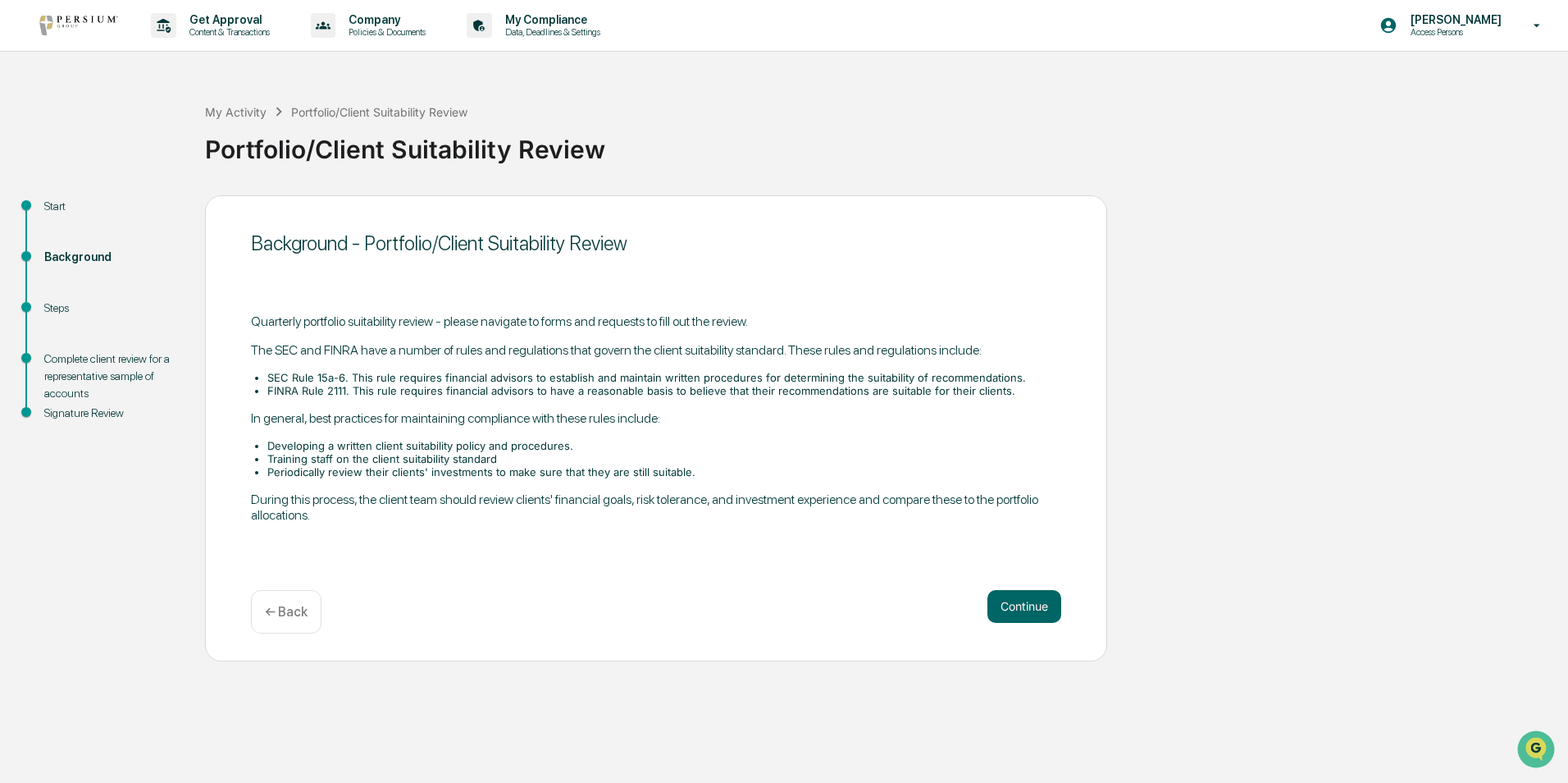
click at [1020, 601] on button "Continue" at bounding box center [1024, 606] width 74 height 33
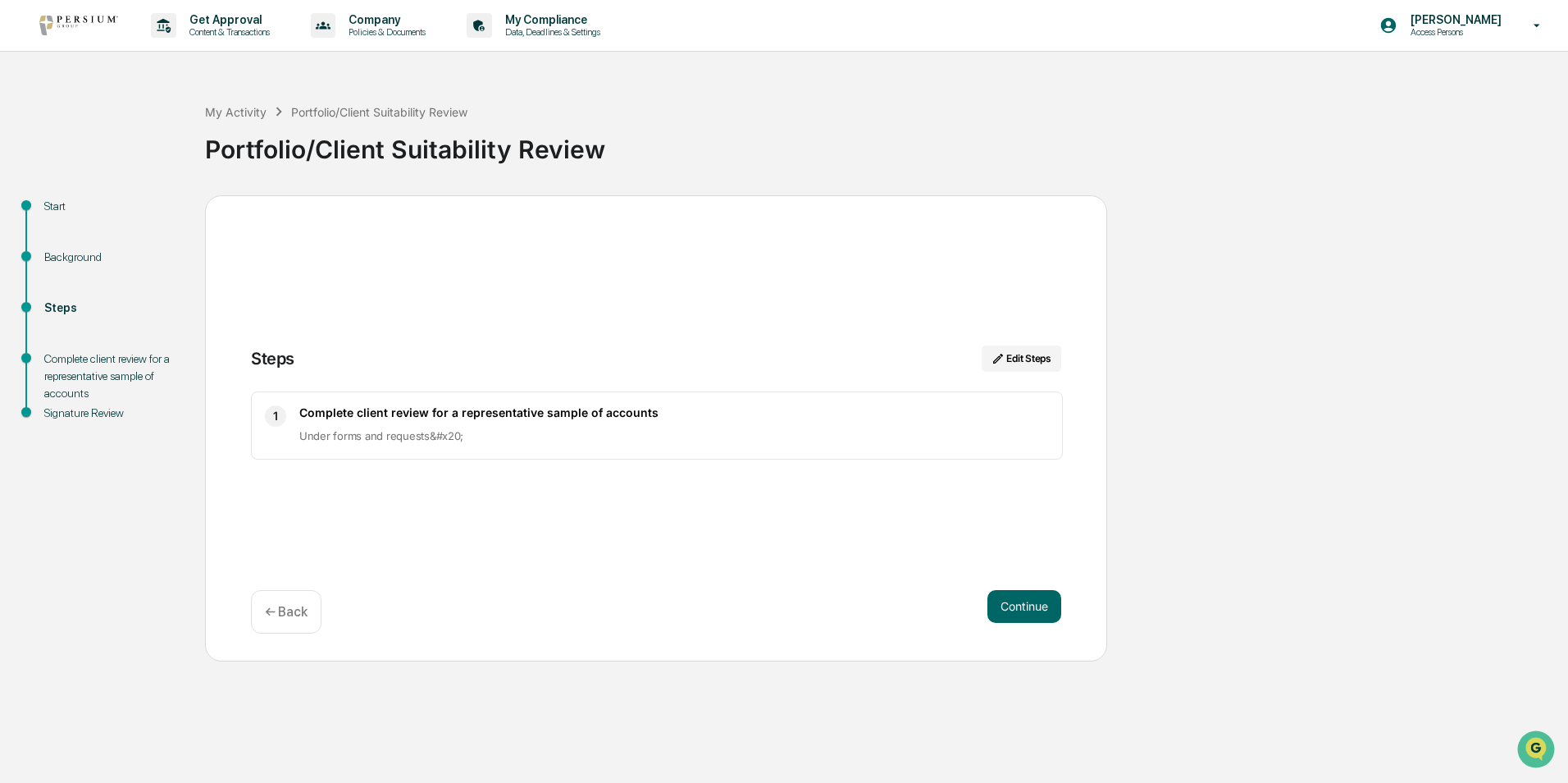
click at [1020, 601] on button "Continue" at bounding box center [1024, 606] width 74 height 33
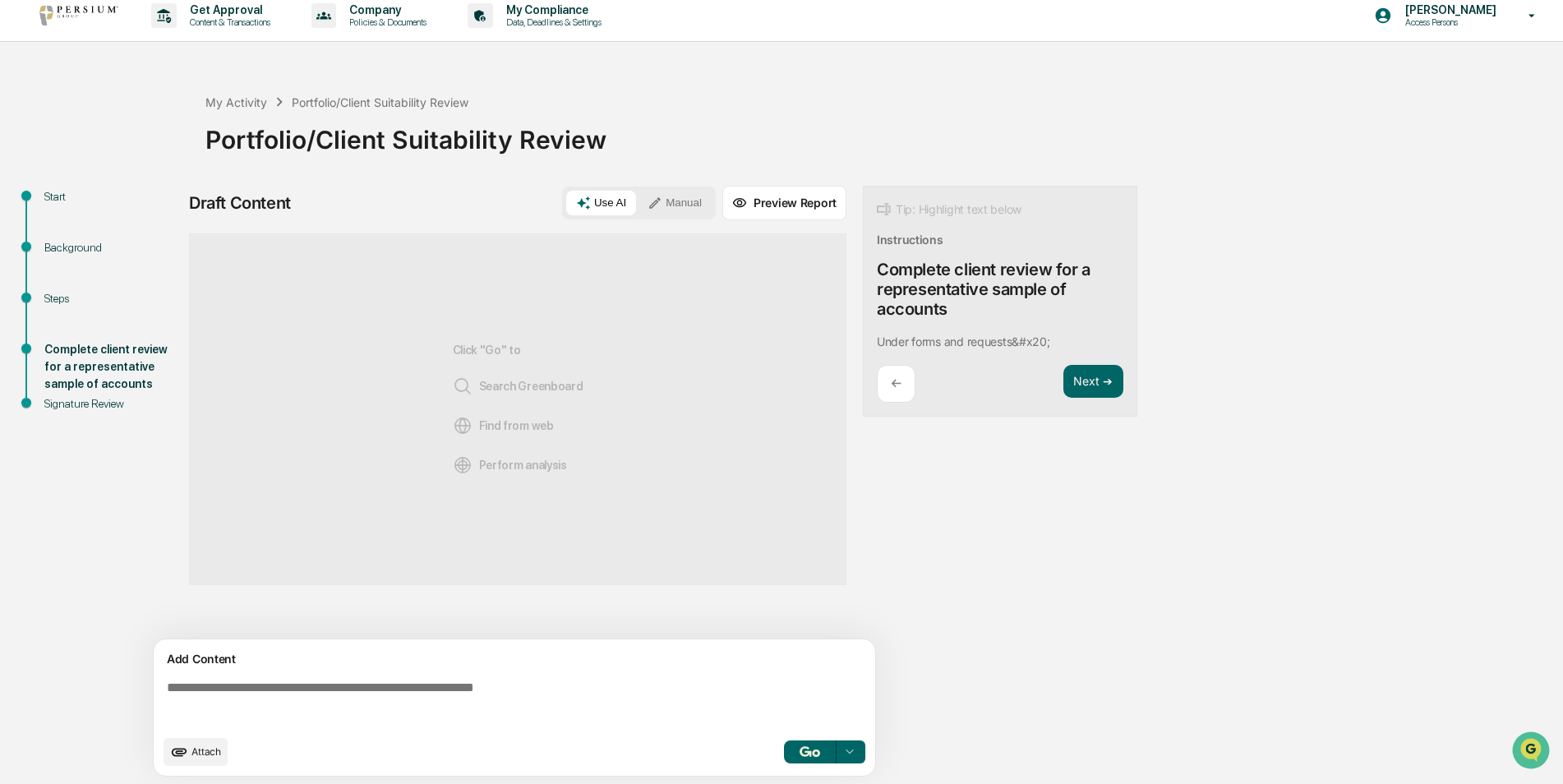
scroll to position [12, 0]
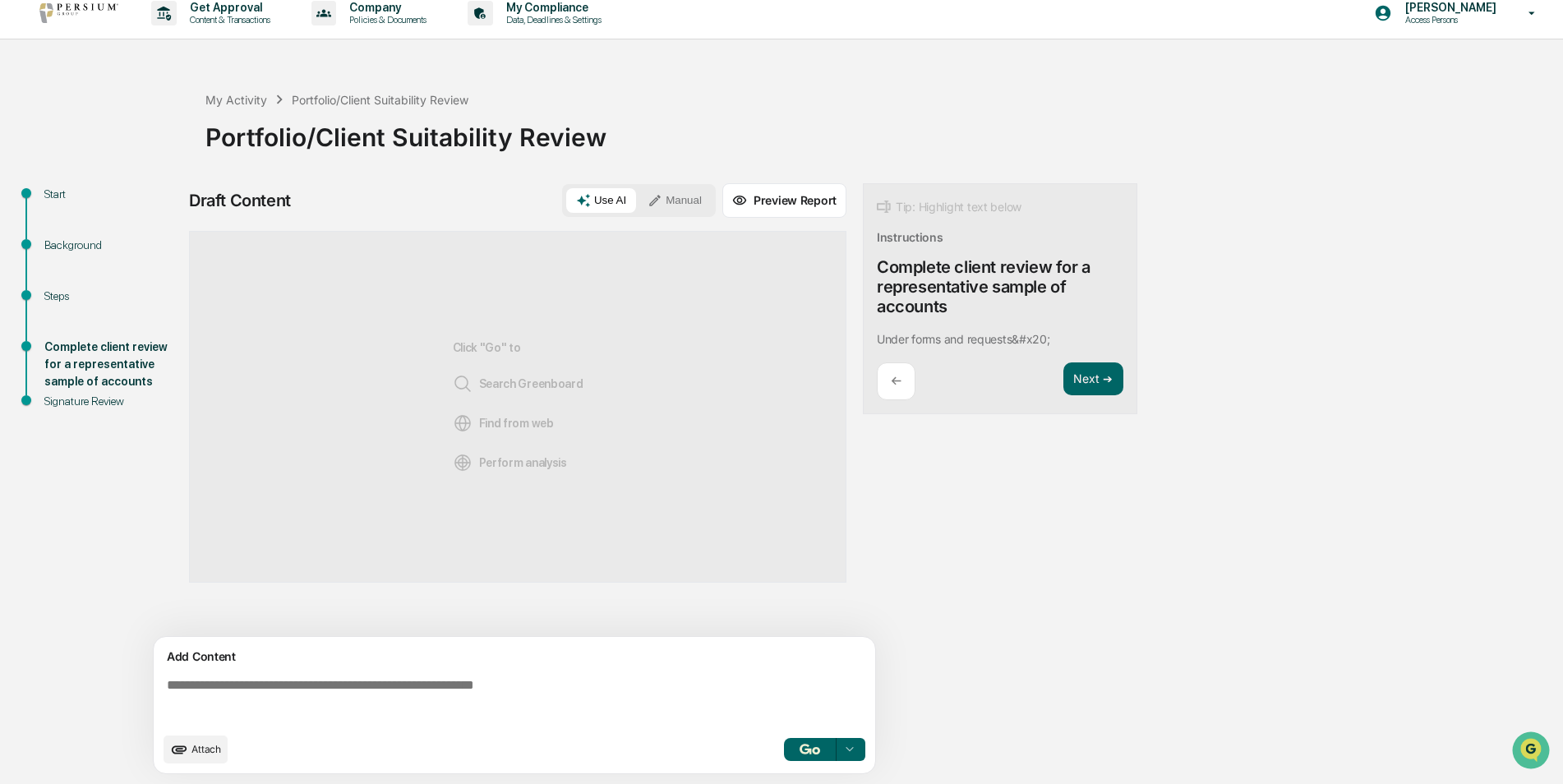
click at [822, 761] on div "Attach Select..." at bounding box center [514, 749] width 702 height 28
click at [815, 753] on img "button" at bounding box center [809, 749] width 20 height 10
